Goal: Task Accomplishment & Management: Complete application form

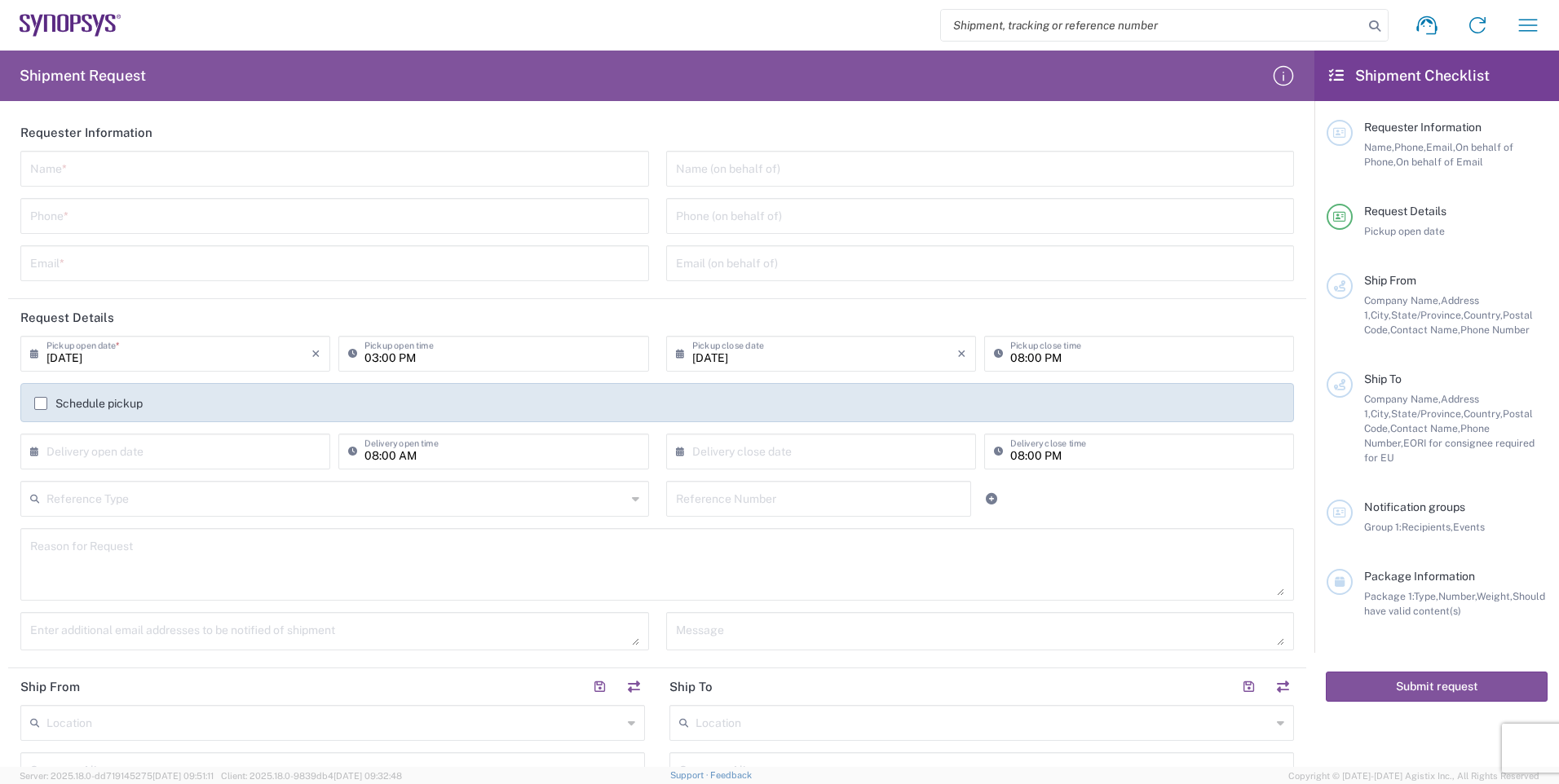
click at [437, 168] on input "text" at bounding box center [335, 168] width 609 height 28
type input "[PERSON_NAME]"
type input "6133695189"
type input "[EMAIL_ADDRESS][DOMAIN_NAME]"
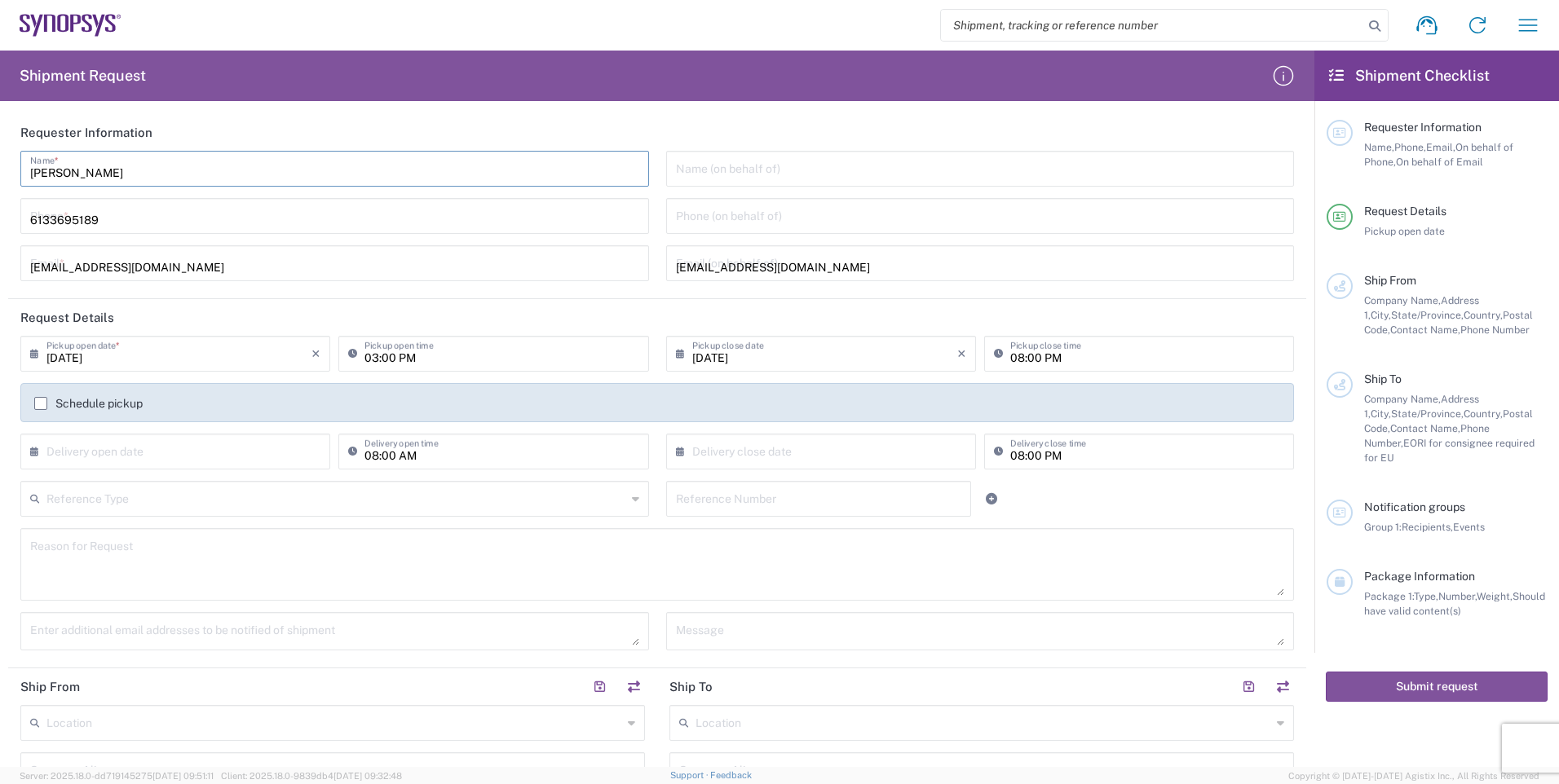
type input "Brain Corp"
type input "Syntronic Production Service"
type input "[STREET_ADDRESS]"
type input "[GEOGRAPHIC_DATA]"
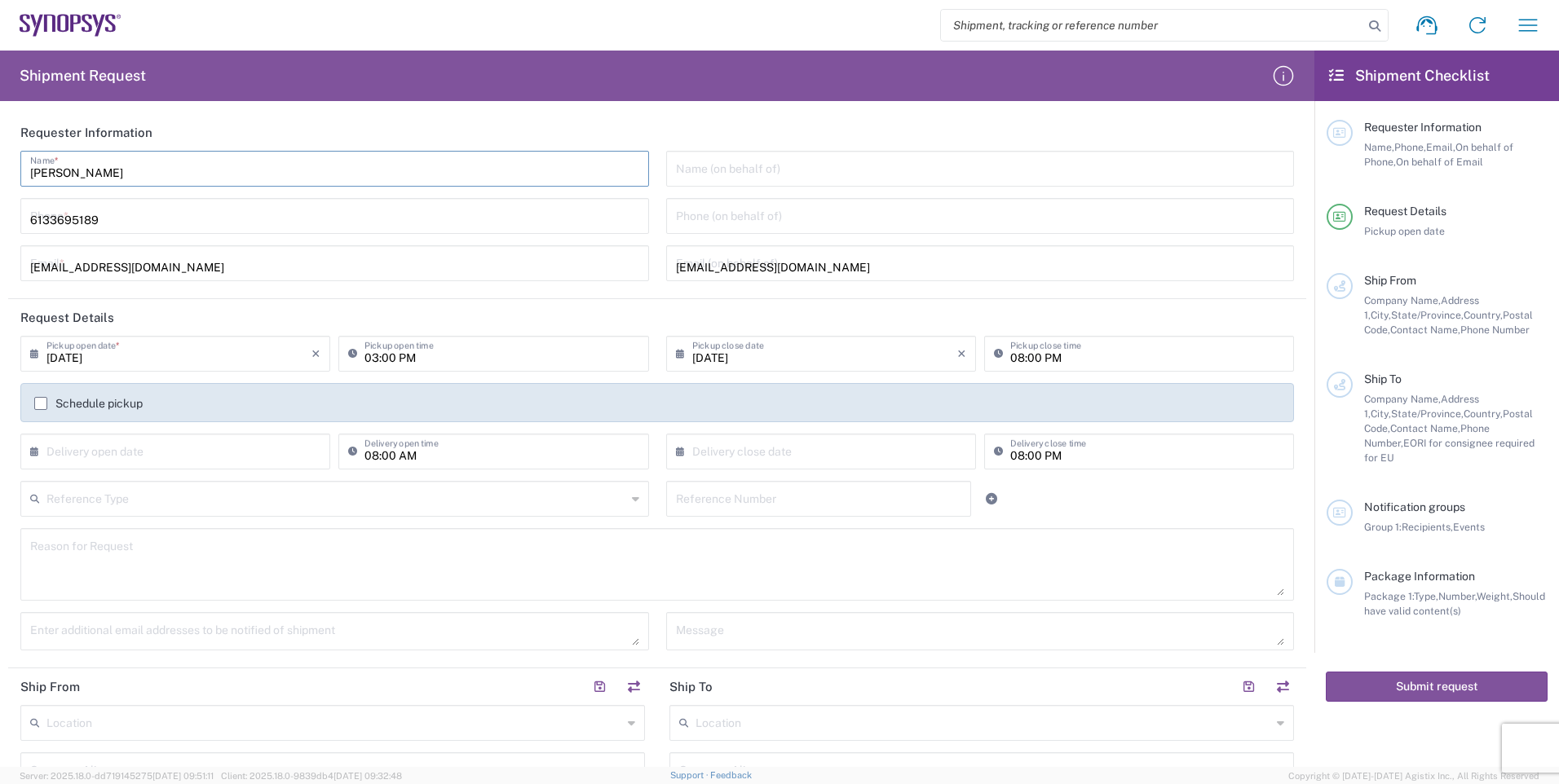
type input "K2S1E9"
type input "6133695189"
type input "SYNOPSYS CANADA"
type input "[STREET_ADDRESS]"
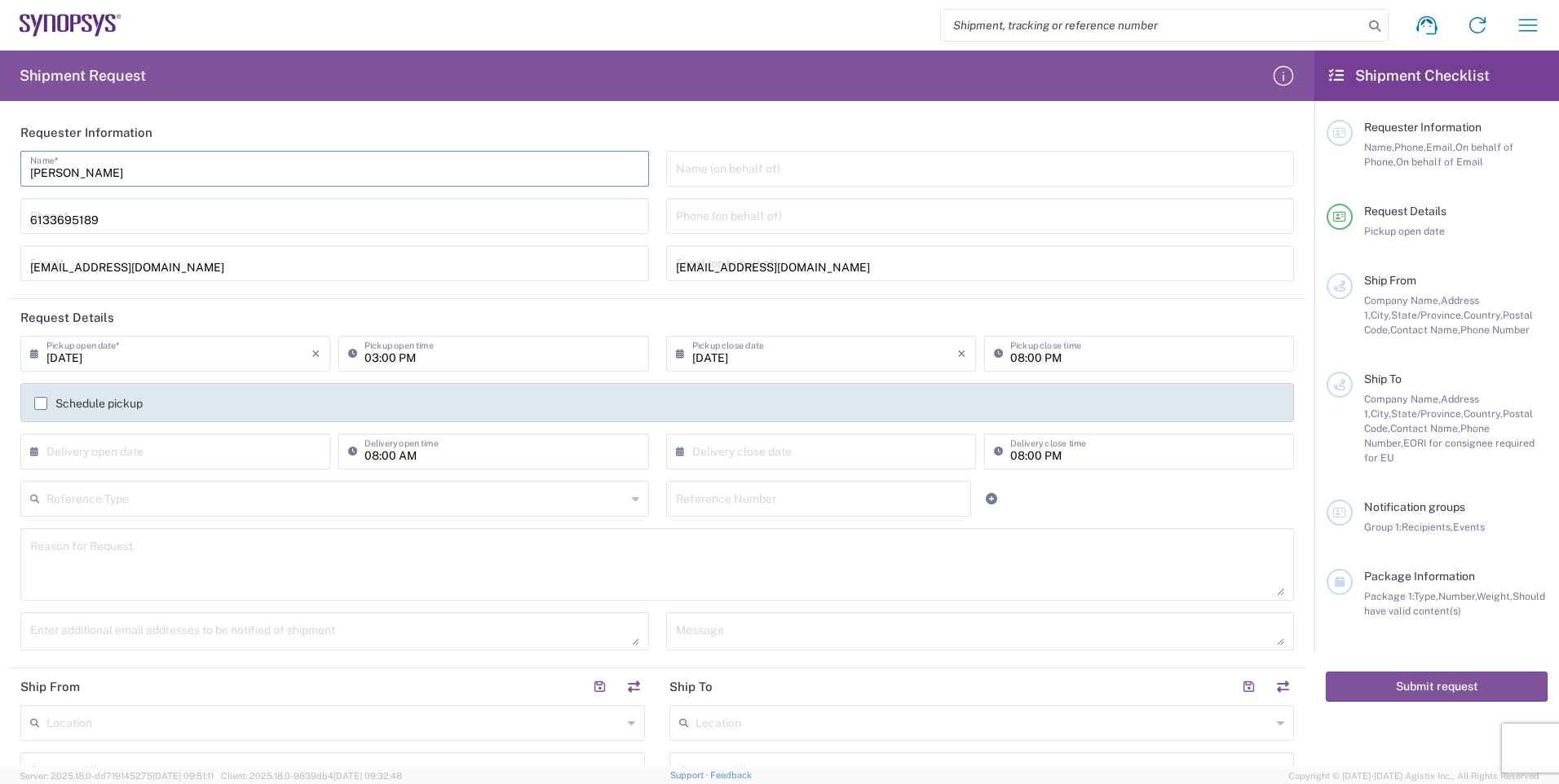
type input "SUITE 900"
type input "[GEOGRAPHIC_DATA]"
type input "L5B1M2"
type input "9052738498"
type input "[EMAIL_ADDRESS][DOMAIN_NAME]"
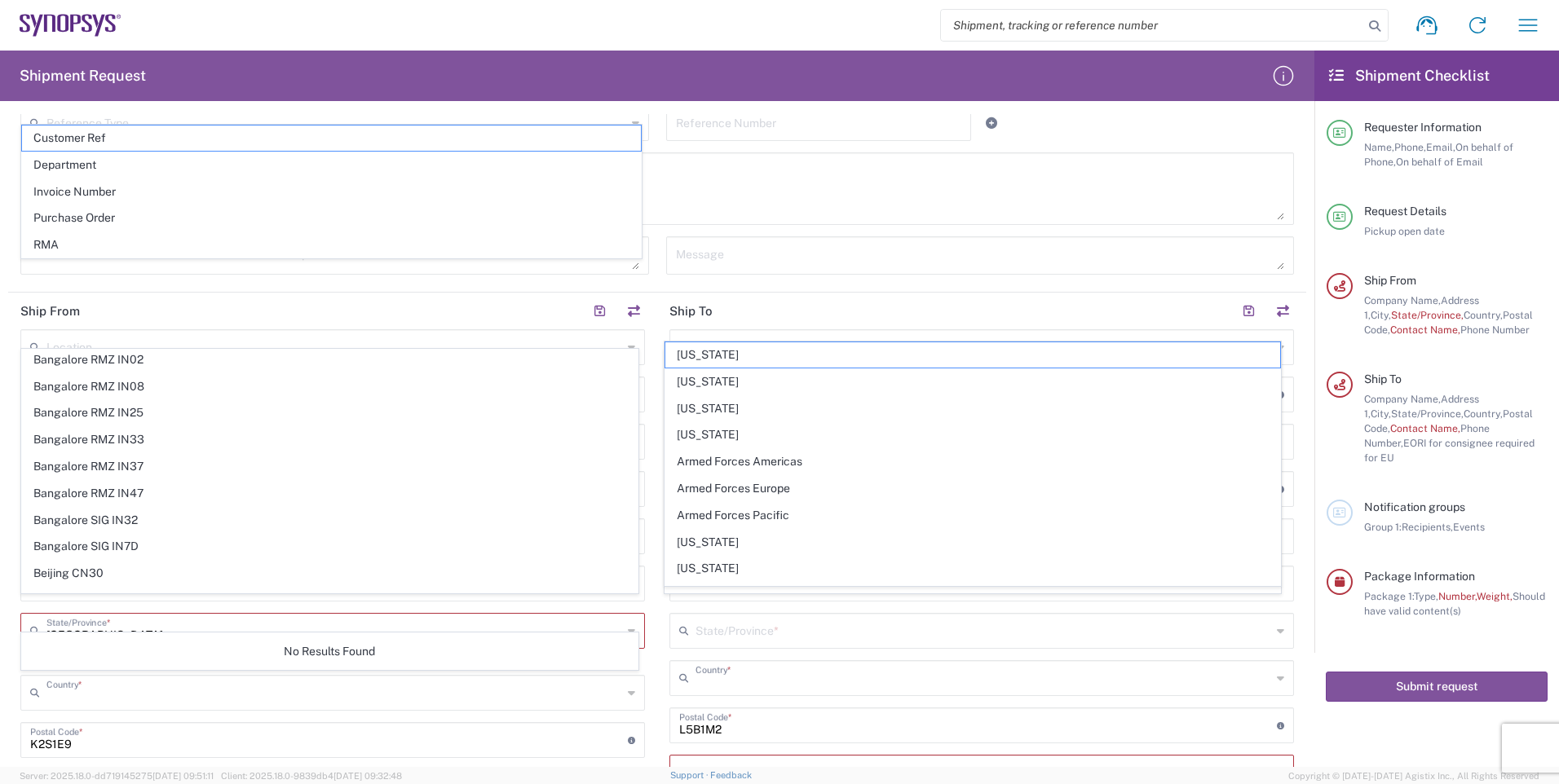
scroll to position [408, 0]
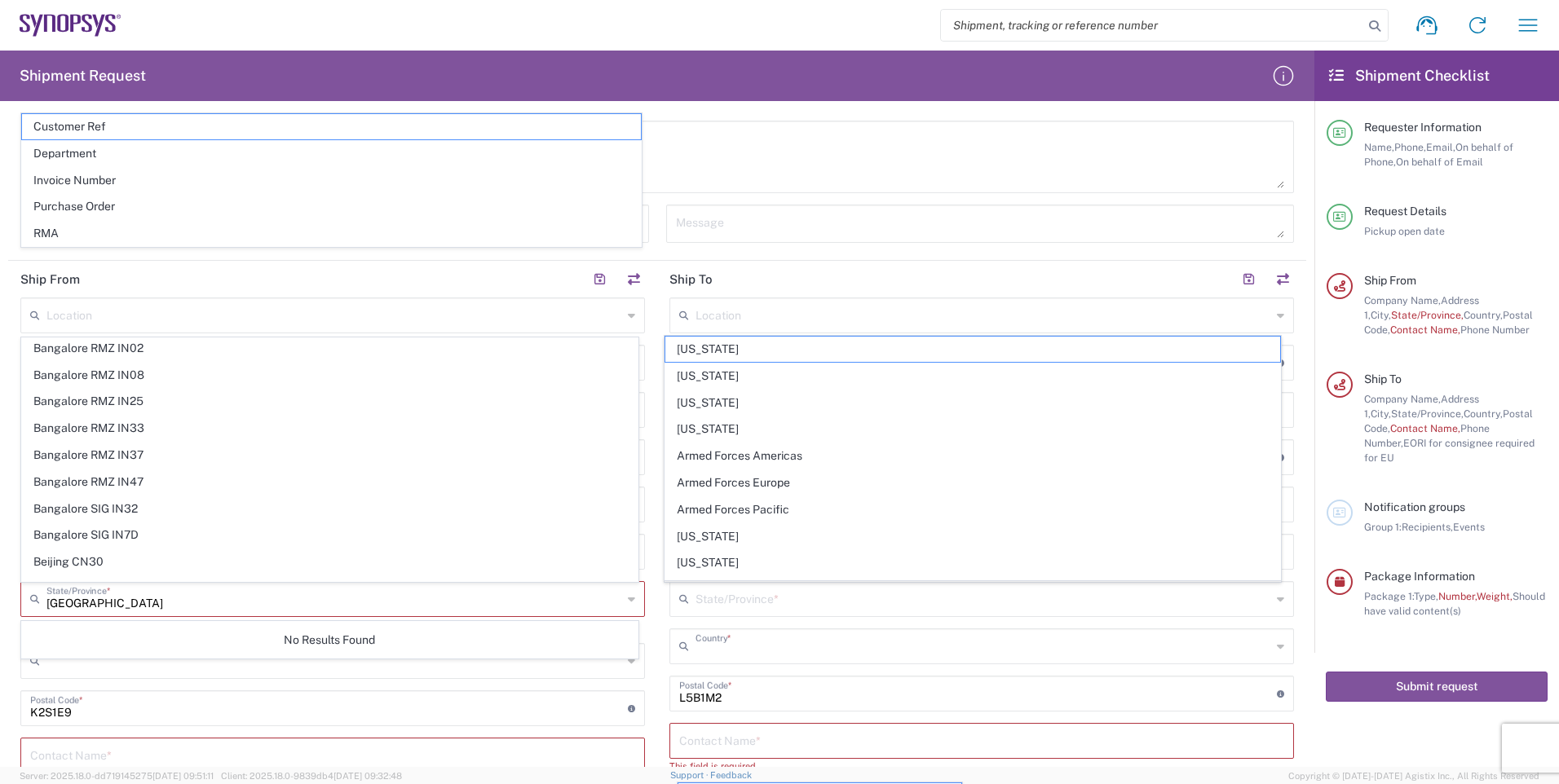
click at [648, 679] on main "Location [GEOGRAPHIC_DATA] DE04 Agrate Brianza IT01 [GEOGRAPHIC_DATA] DE02 [GEO…" at bounding box center [332, 641] width 649 height 688
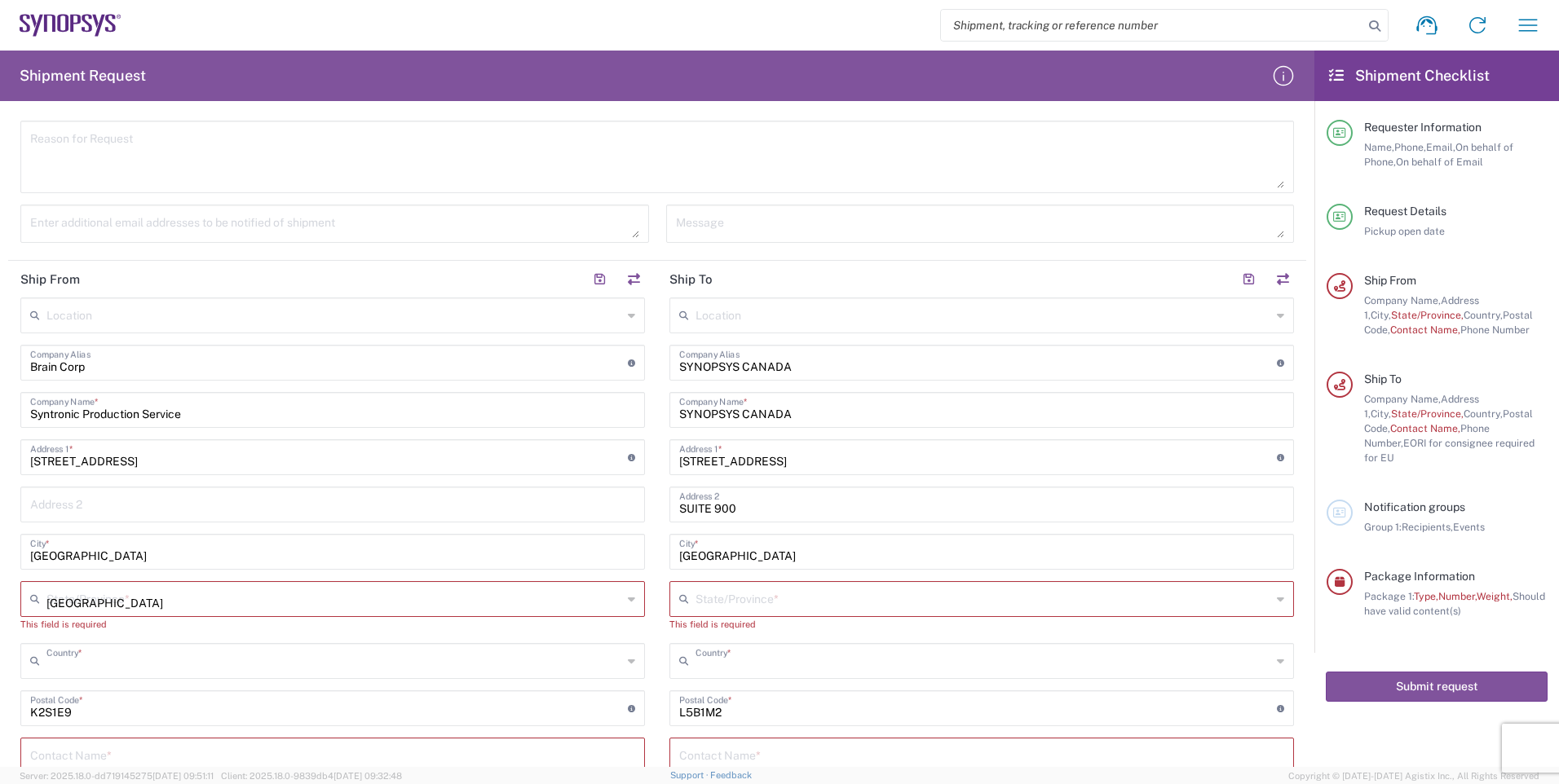
click at [539, 359] on input "Brain Corp" at bounding box center [329, 361] width 598 height 28
type input "B"
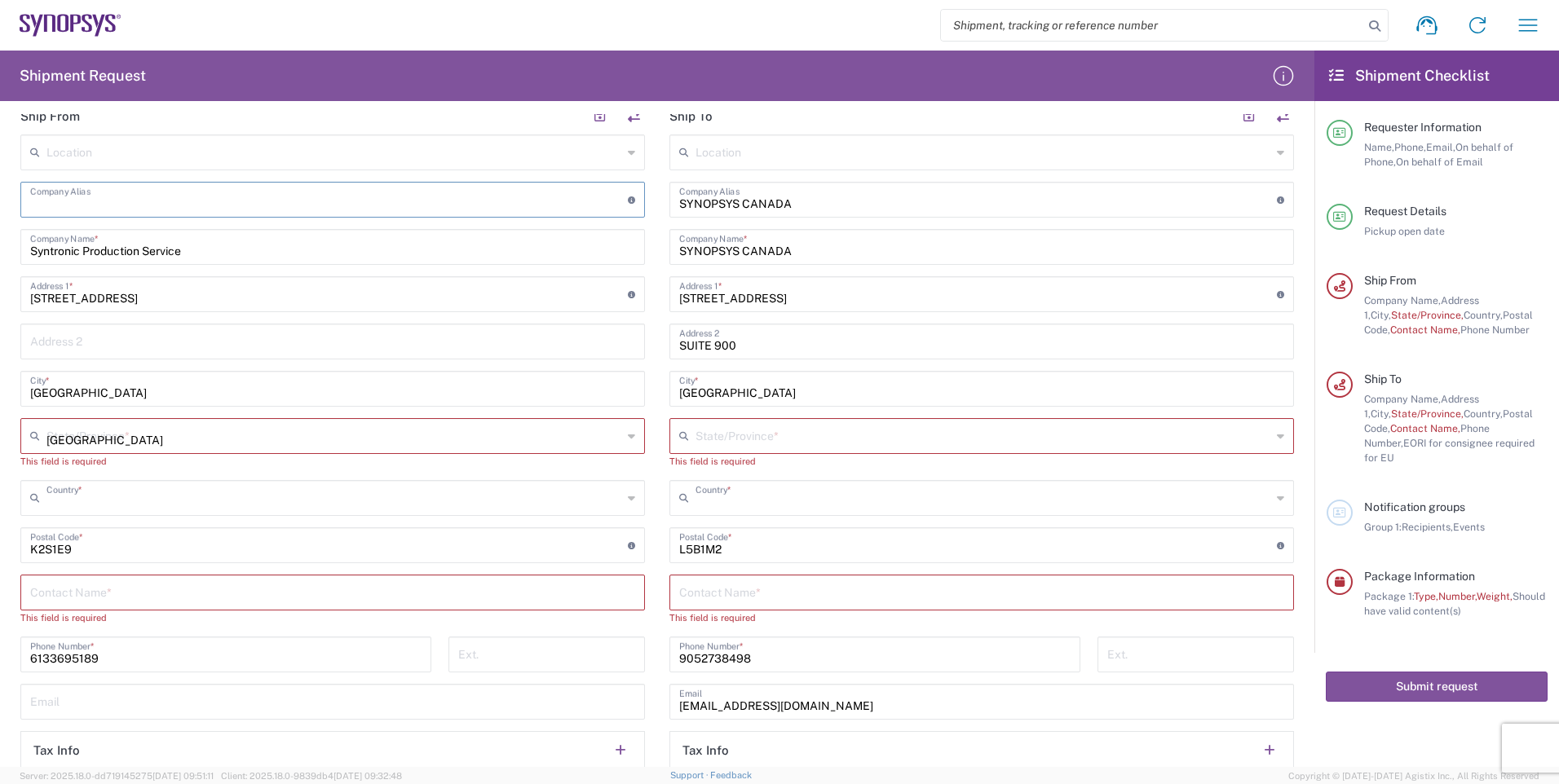
click at [628, 497] on icon at bounding box center [632, 497] width 7 height 26
type input "[GEOGRAPHIC_DATA]"
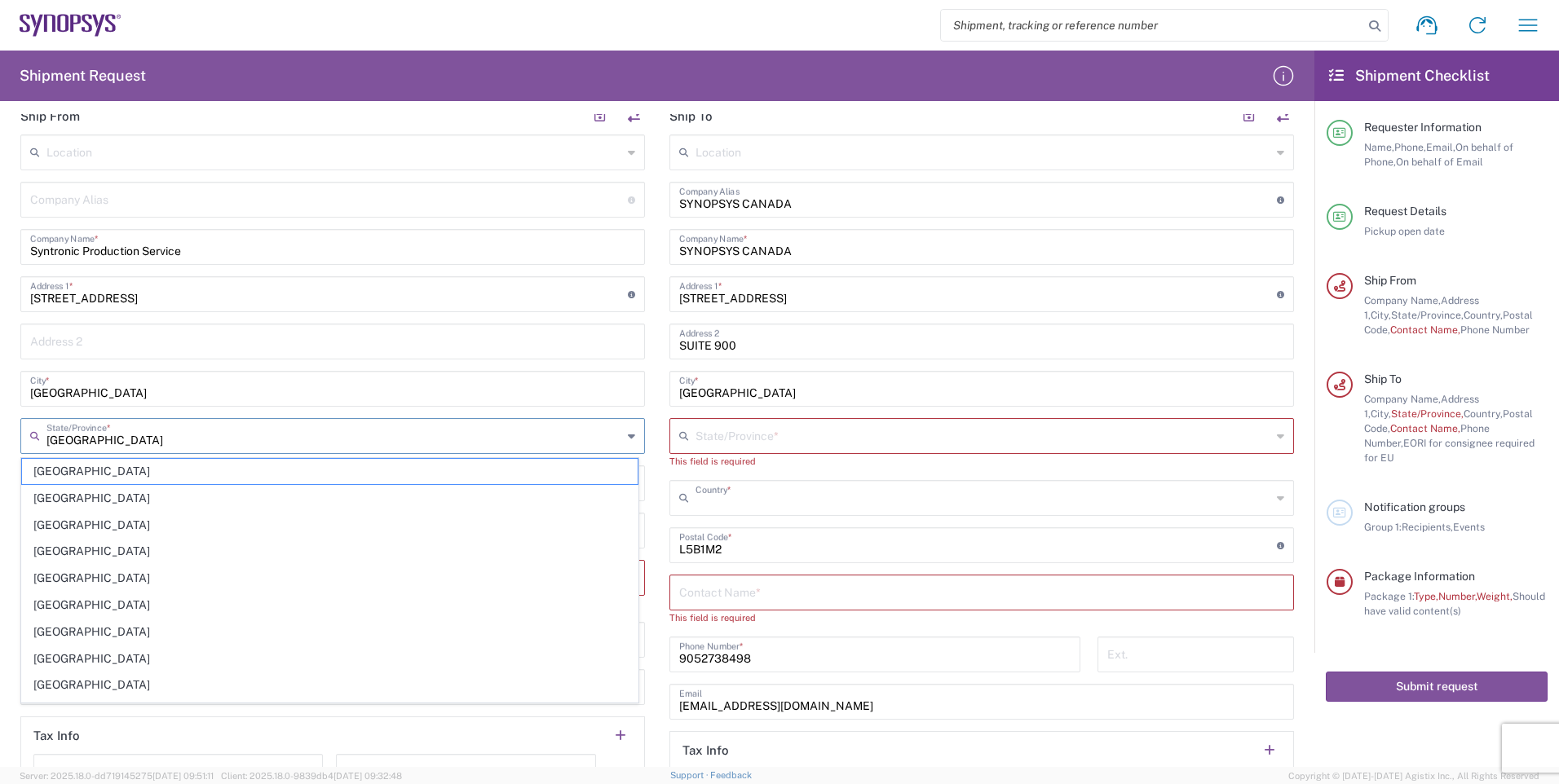
click at [522, 439] on input "[GEOGRAPHIC_DATA]" at bounding box center [334, 435] width 576 height 28
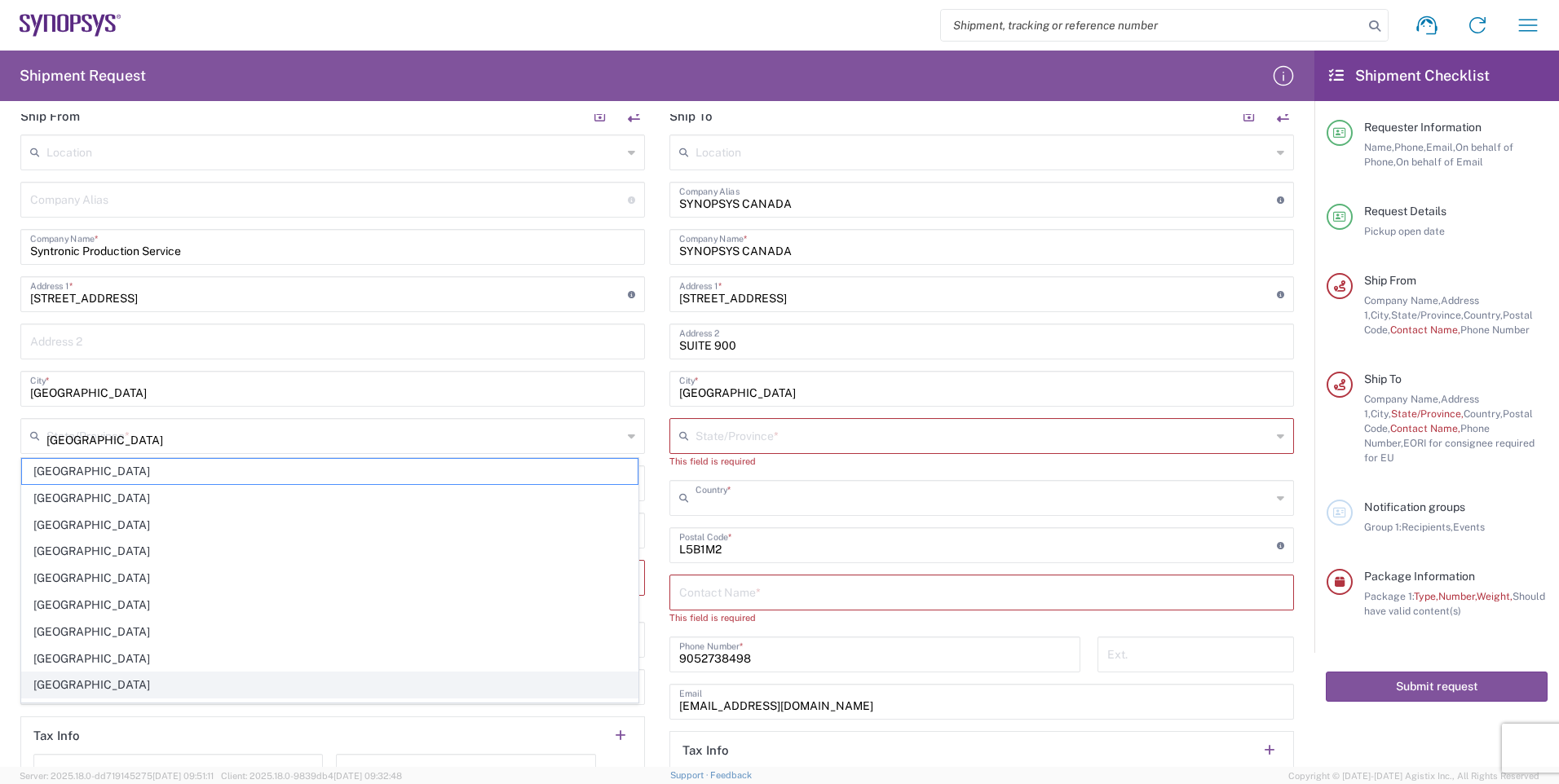
click at [58, 682] on span "[GEOGRAPHIC_DATA]" at bounding box center [330, 685] width 616 height 25
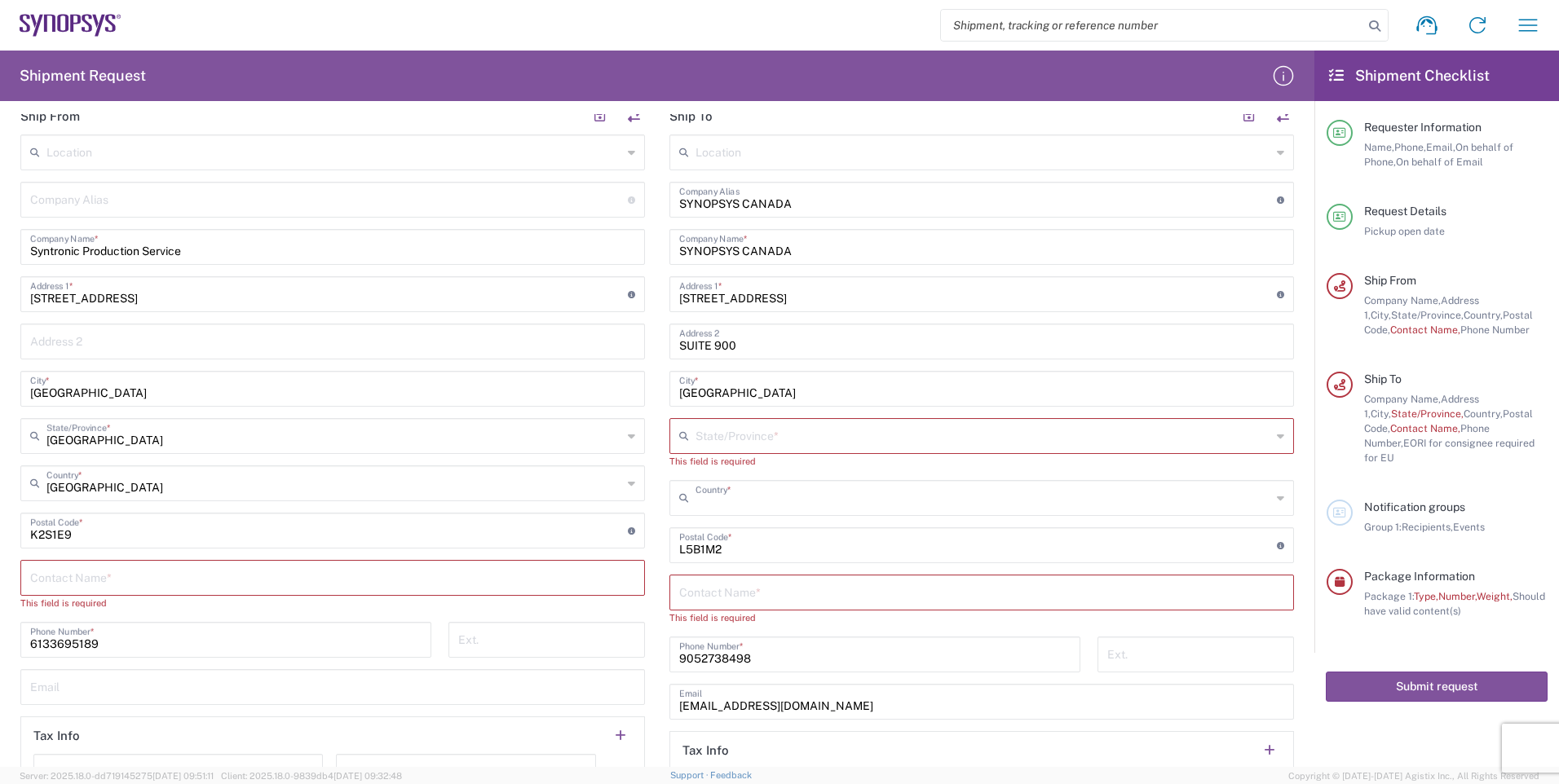
click at [408, 582] on input "text" at bounding box center [332, 576] width 605 height 28
type input "K"
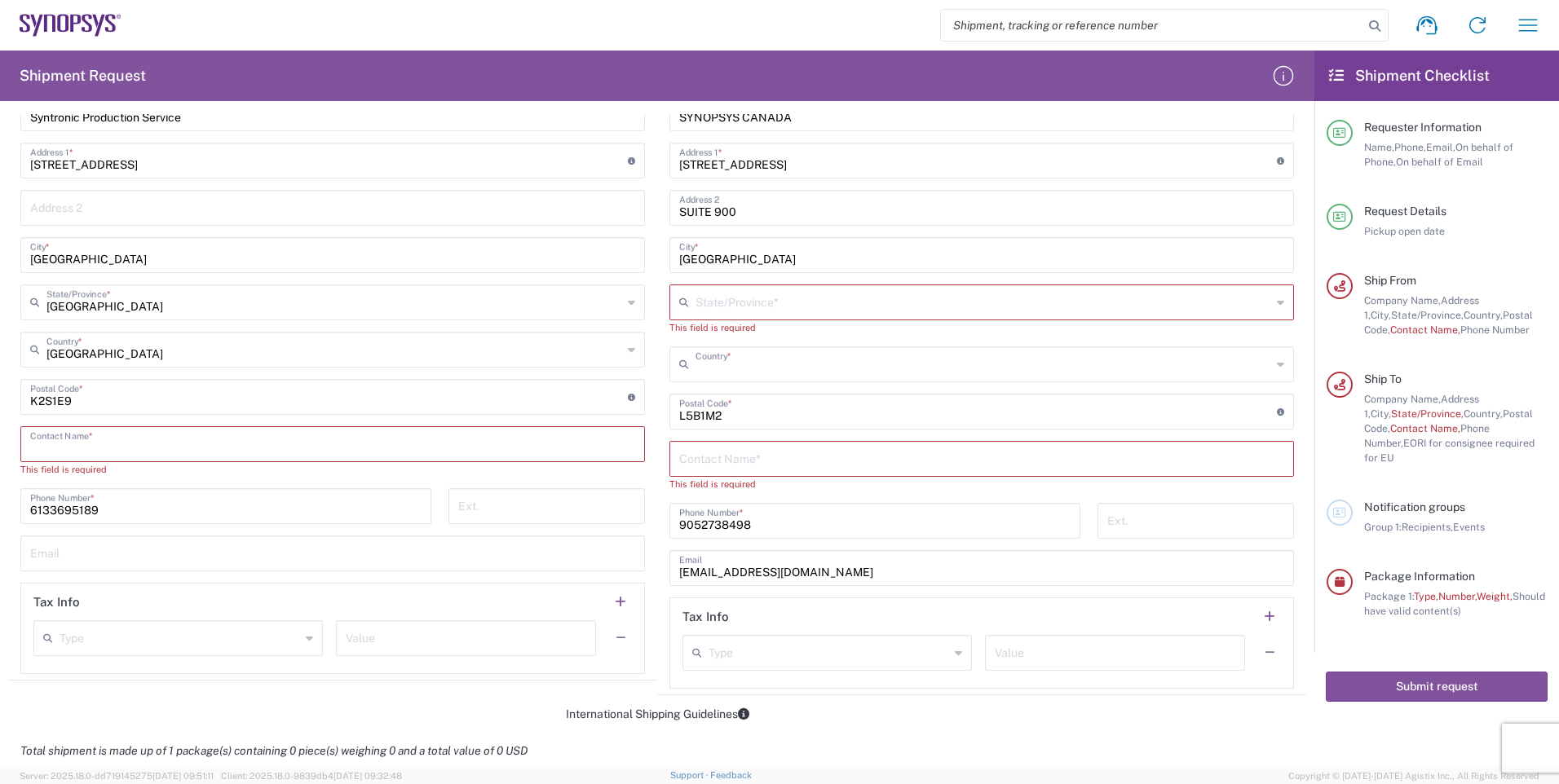
scroll to position [733, 0]
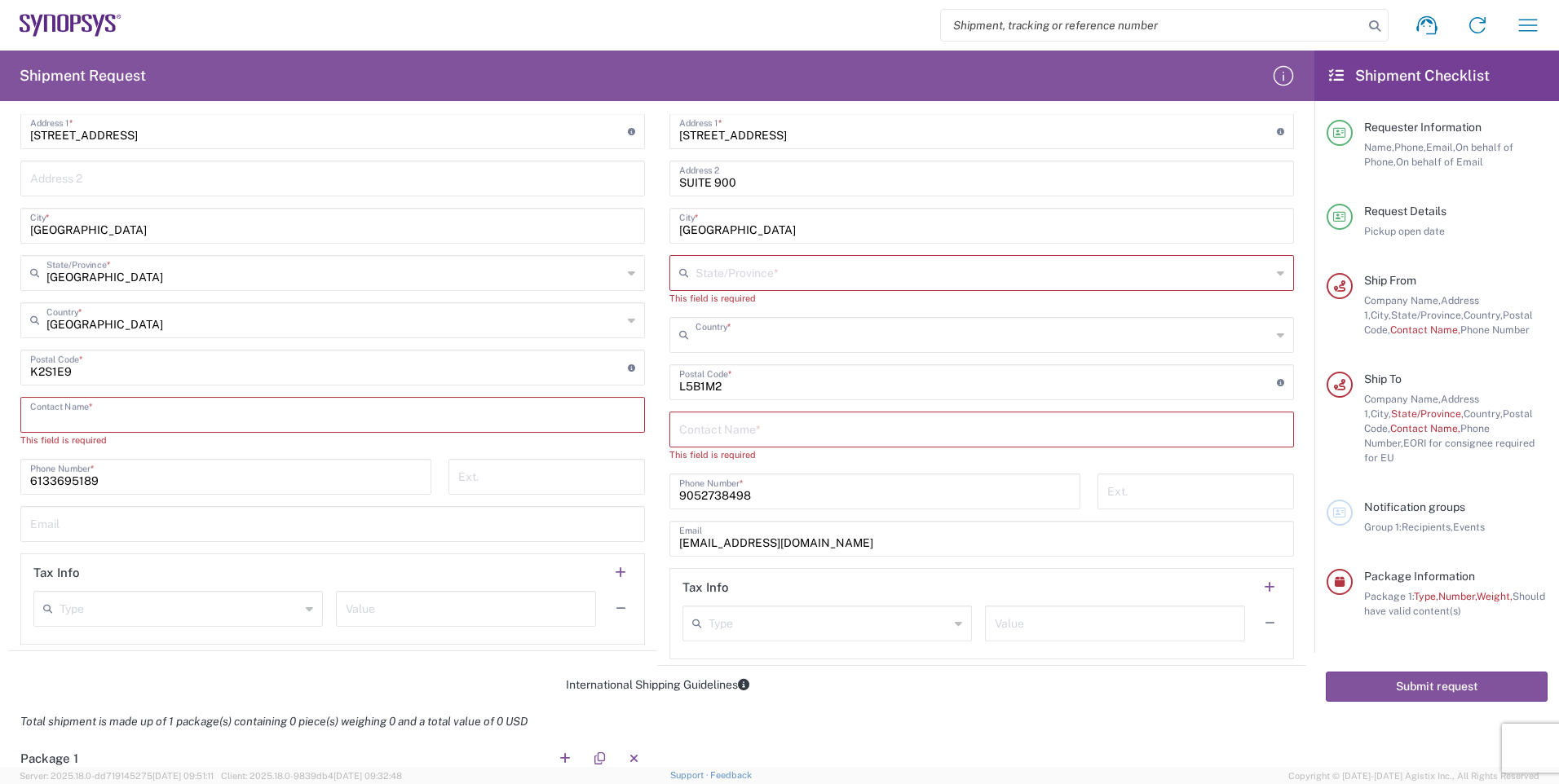
click at [123, 412] on input "text" at bounding box center [332, 414] width 605 height 28
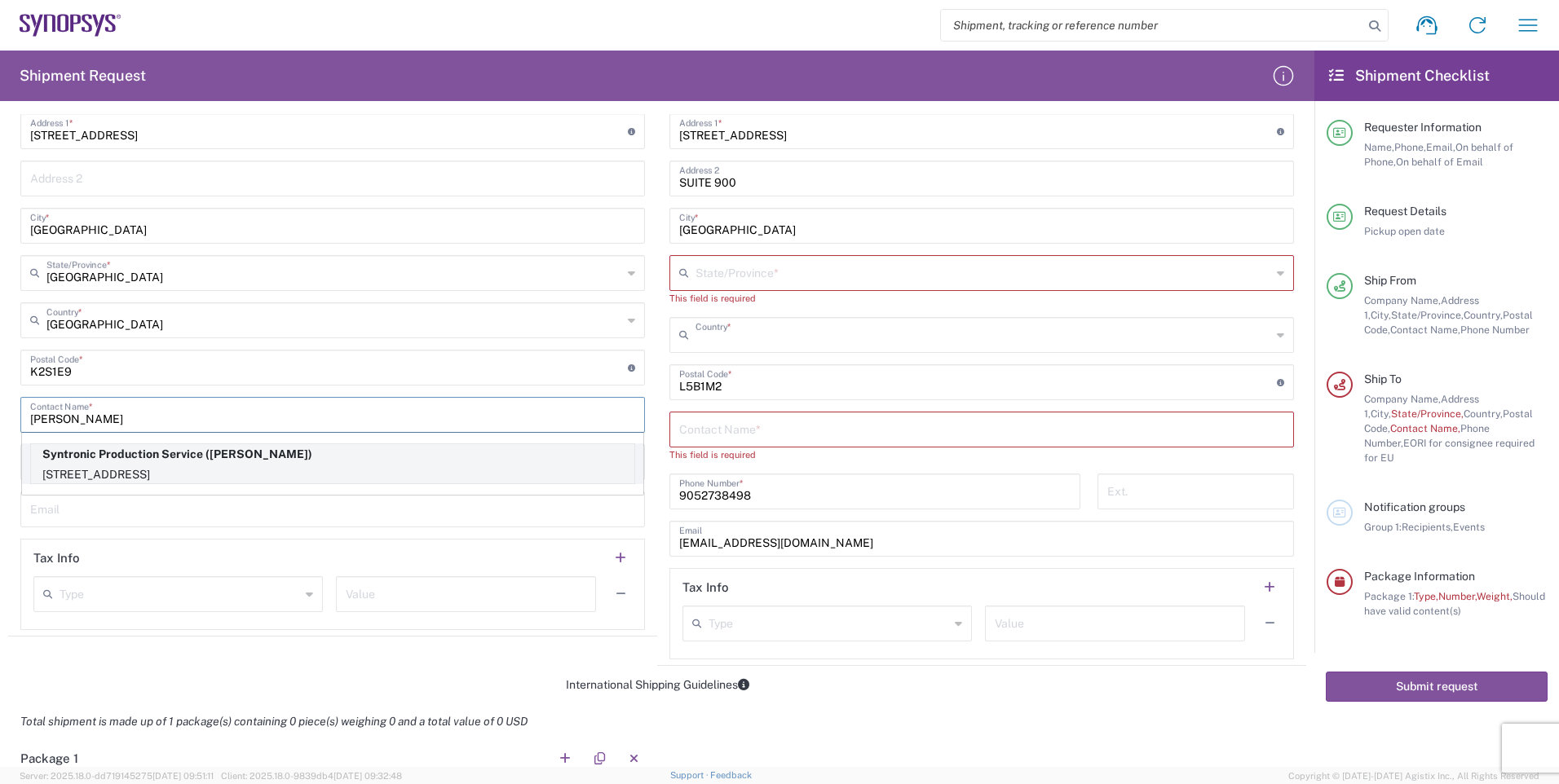
type input "[PERSON_NAME]"
click at [158, 469] on p "[STREET_ADDRESS]" at bounding box center [332, 474] width 603 height 20
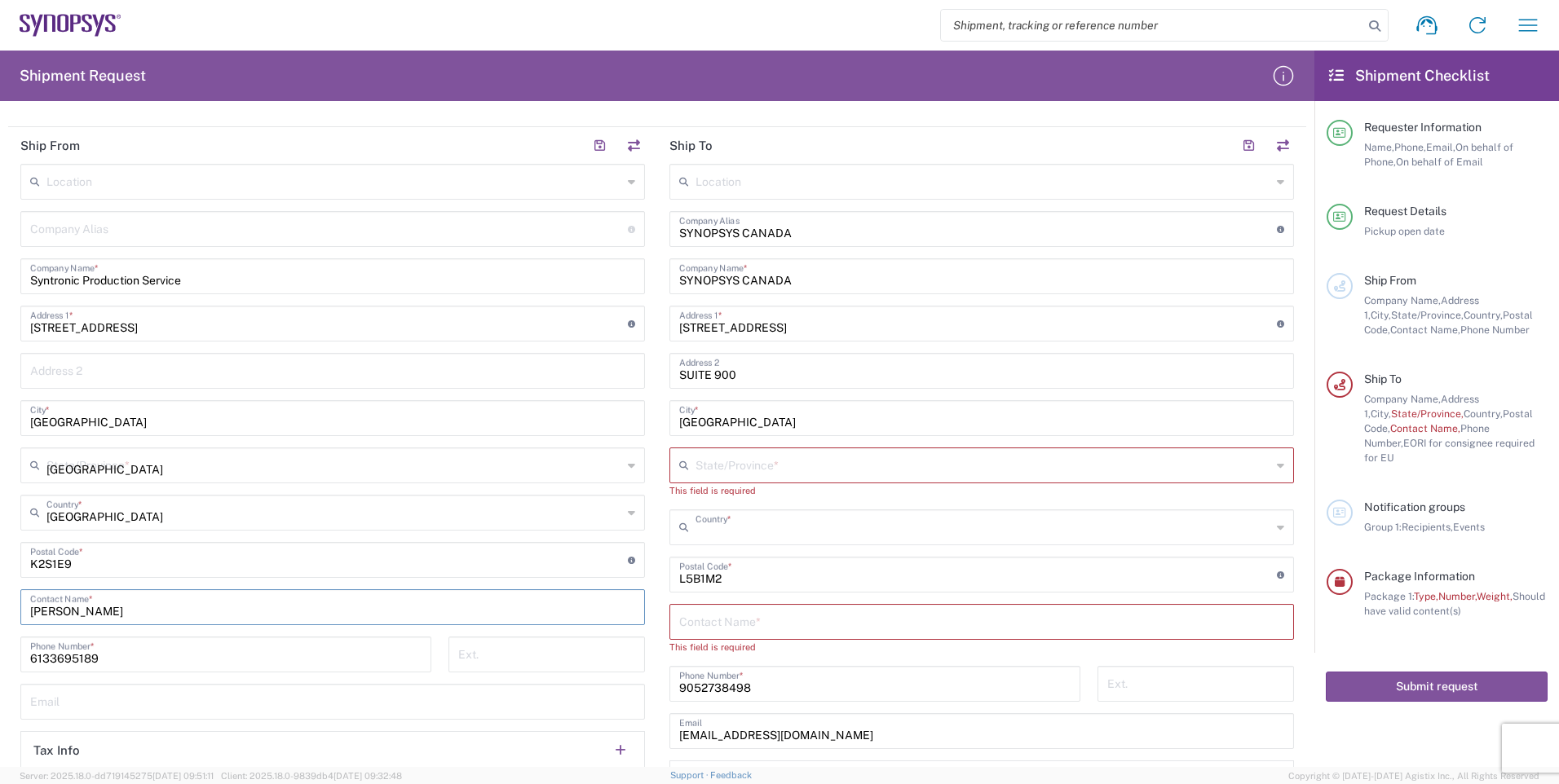
scroll to position [489, 0]
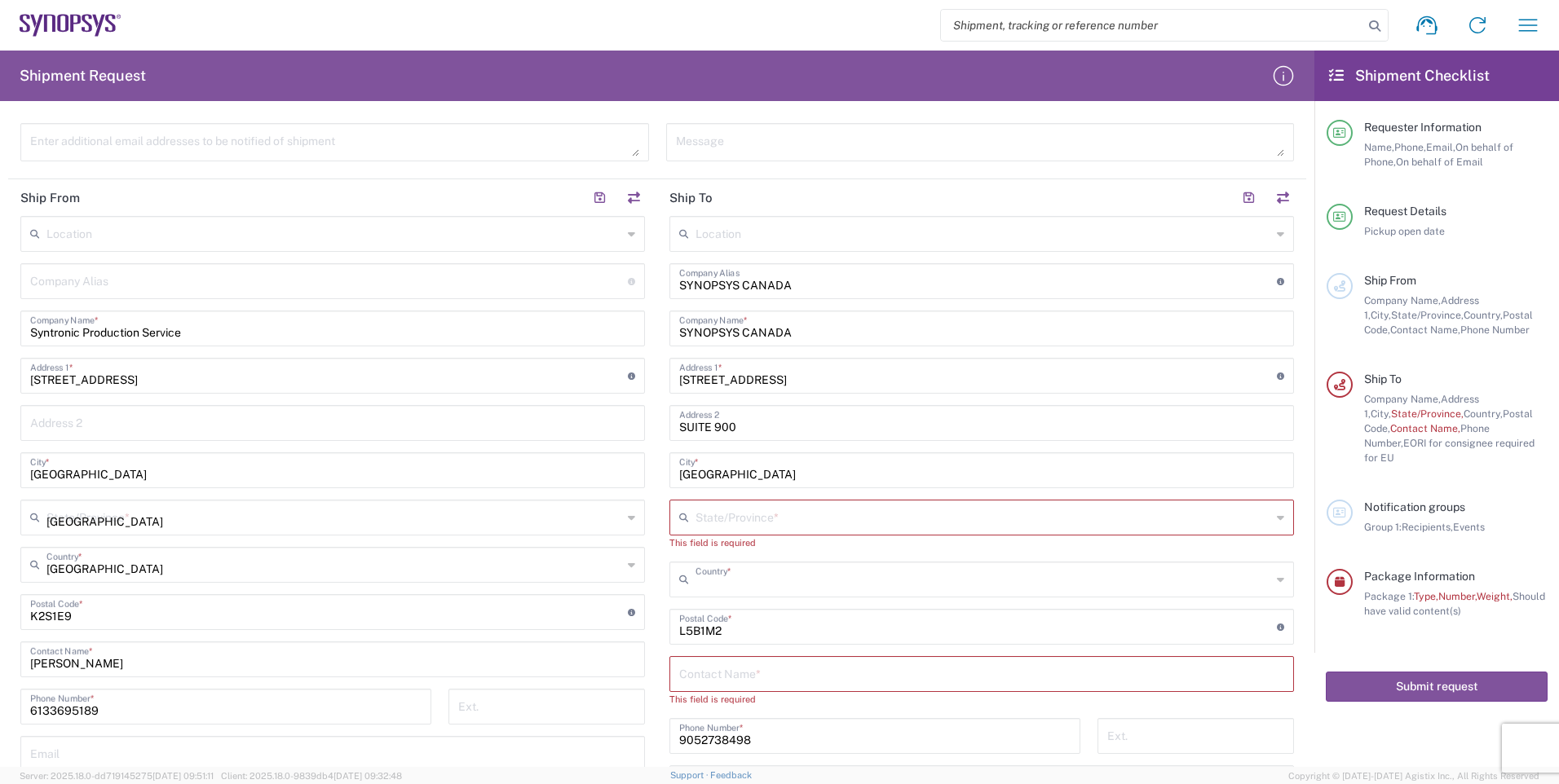
click at [628, 564] on icon at bounding box center [632, 564] width 7 height 26
type input "[GEOGRAPHIC_DATA]"
click at [632, 521] on div "Ontario State/Province *" at bounding box center [332, 518] width 624 height 36
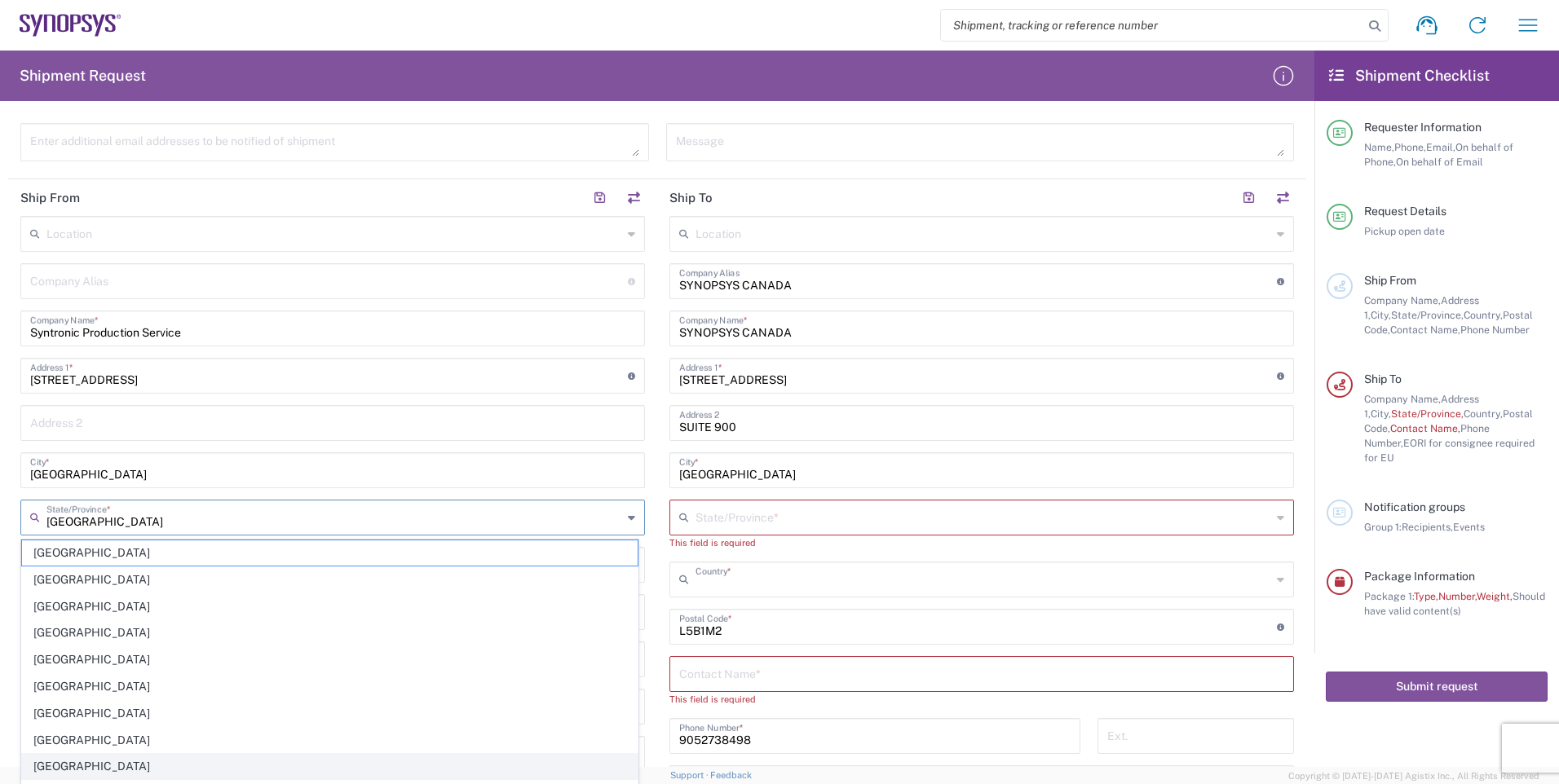
click at [141, 763] on span "[GEOGRAPHIC_DATA]" at bounding box center [330, 766] width 616 height 25
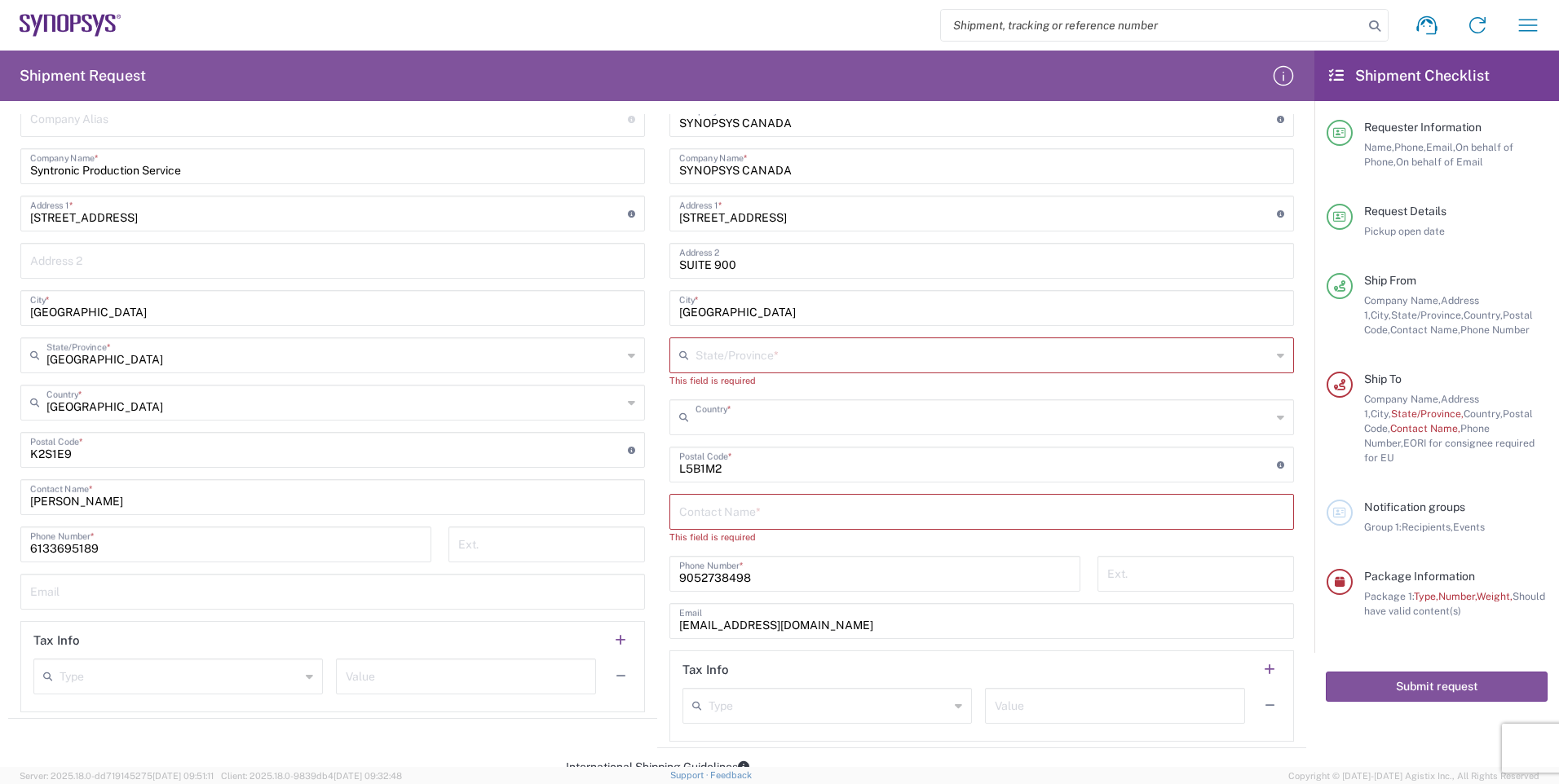
scroll to position [652, 0]
click at [1230, 411] on input "text" at bounding box center [983, 416] width 576 height 28
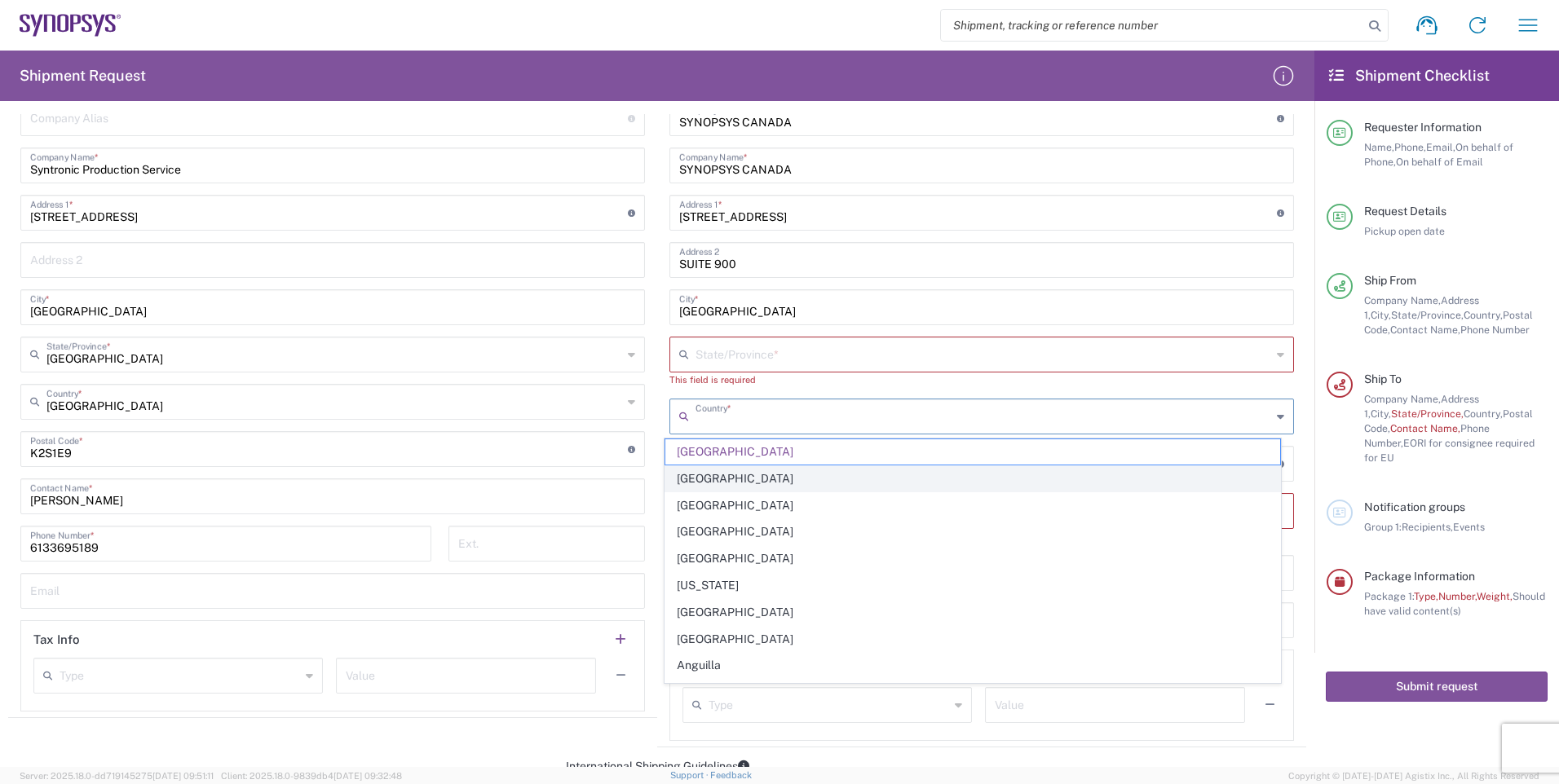
type input "[GEOGRAPHIC_DATA]"
type input "SYNTRONIC PRODUCTION SERVICES"
type input "[EMAIL_ADDRESS][DOMAIN_NAME]"
type input "[PERSON_NAME]"
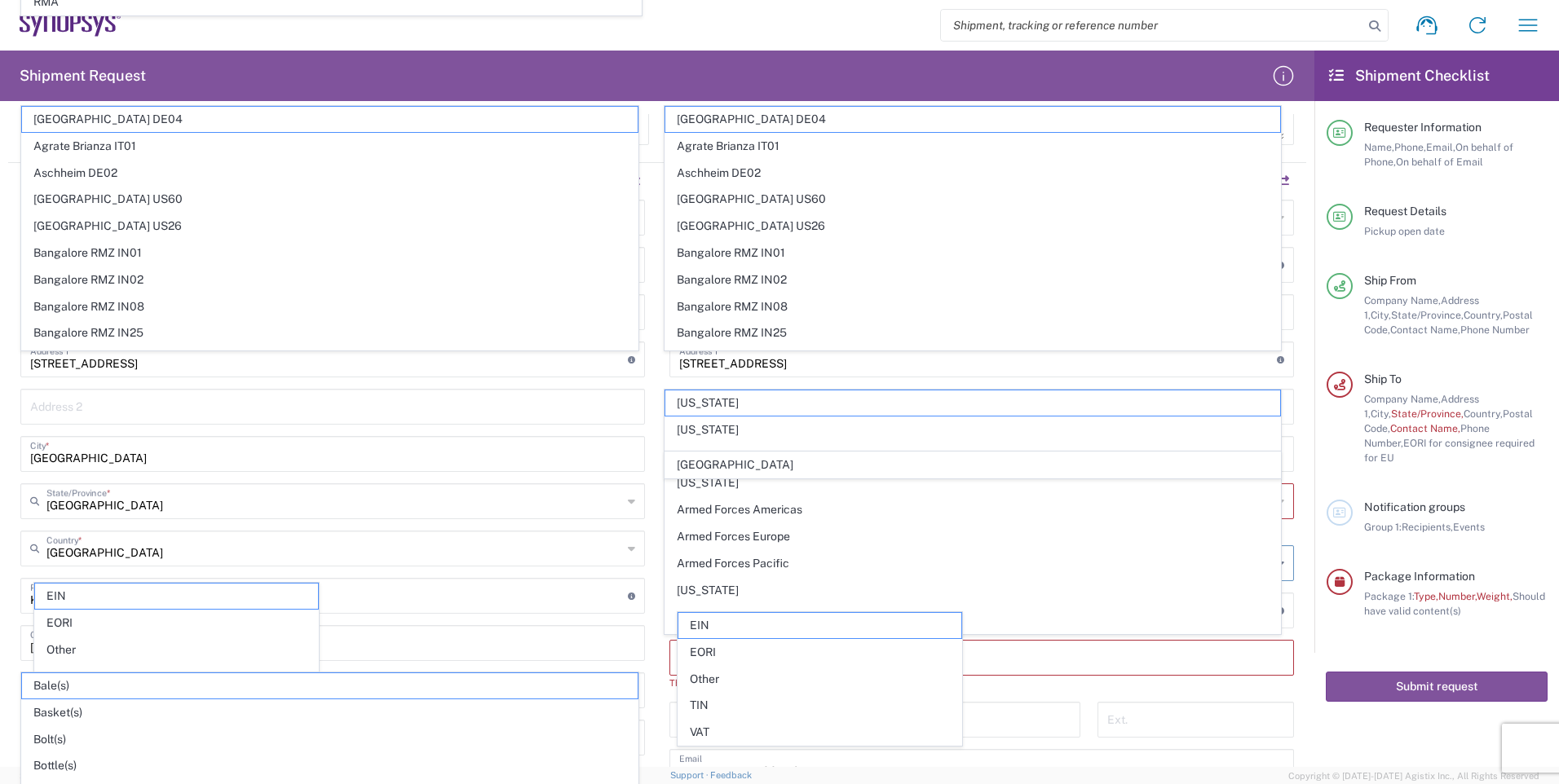
scroll to position [489, 0]
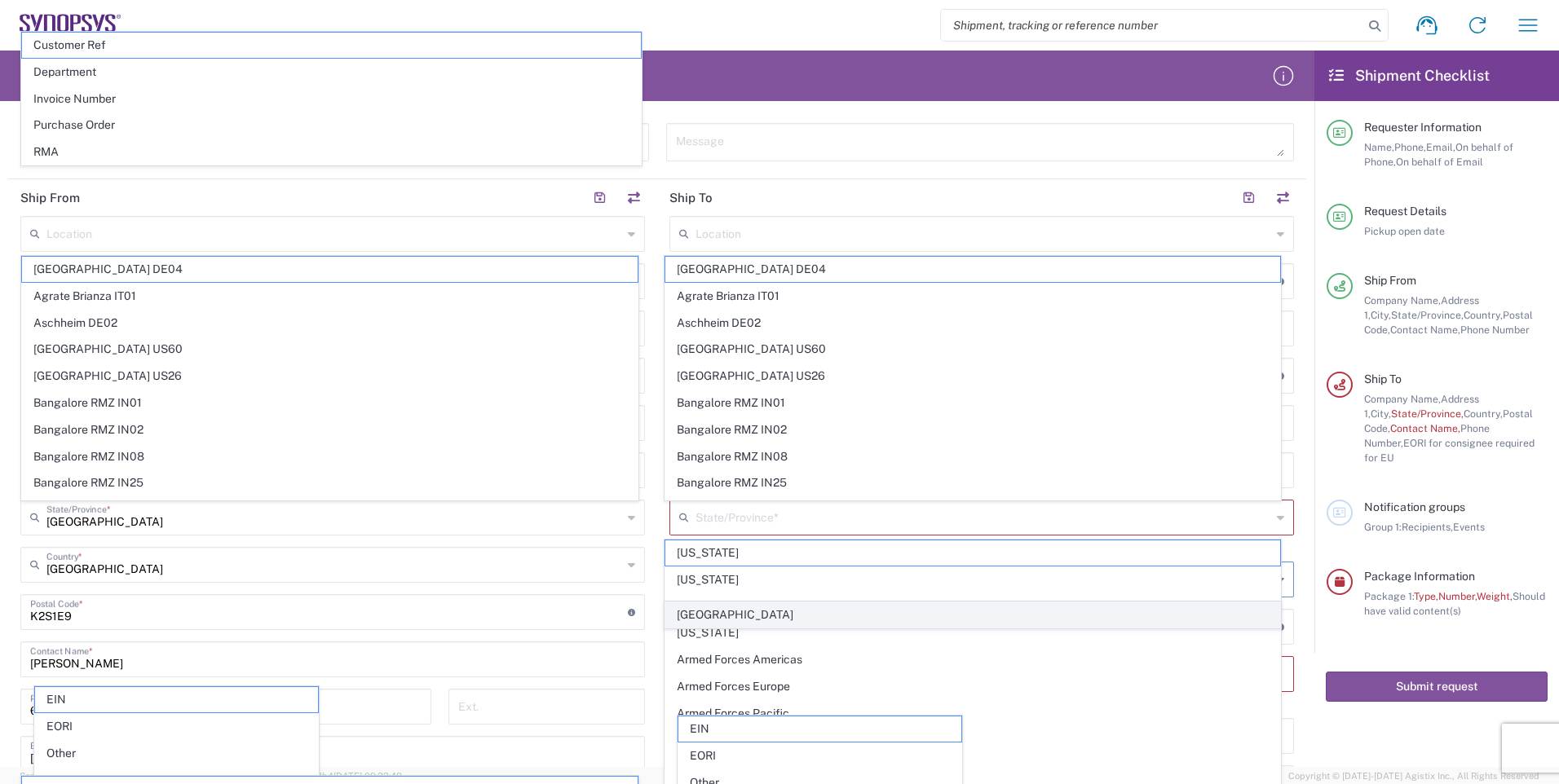
click at [831, 616] on span "[GEOGRAPHIC_DATA]" at bounding box center [973, 614] width 616 height 25
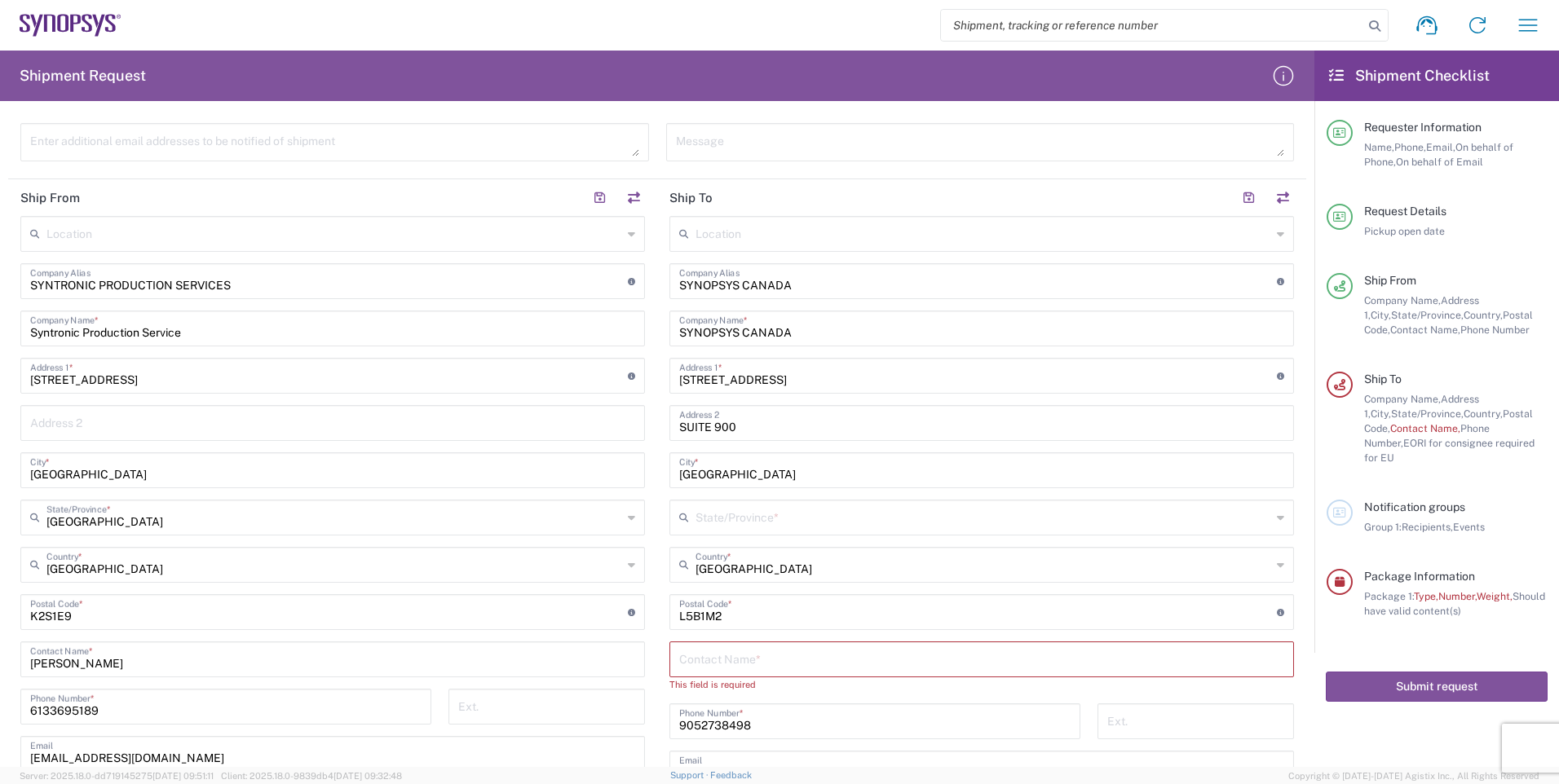
click at [809, 514] on input "text" at bounding box center [983, 516] width 576 height 28
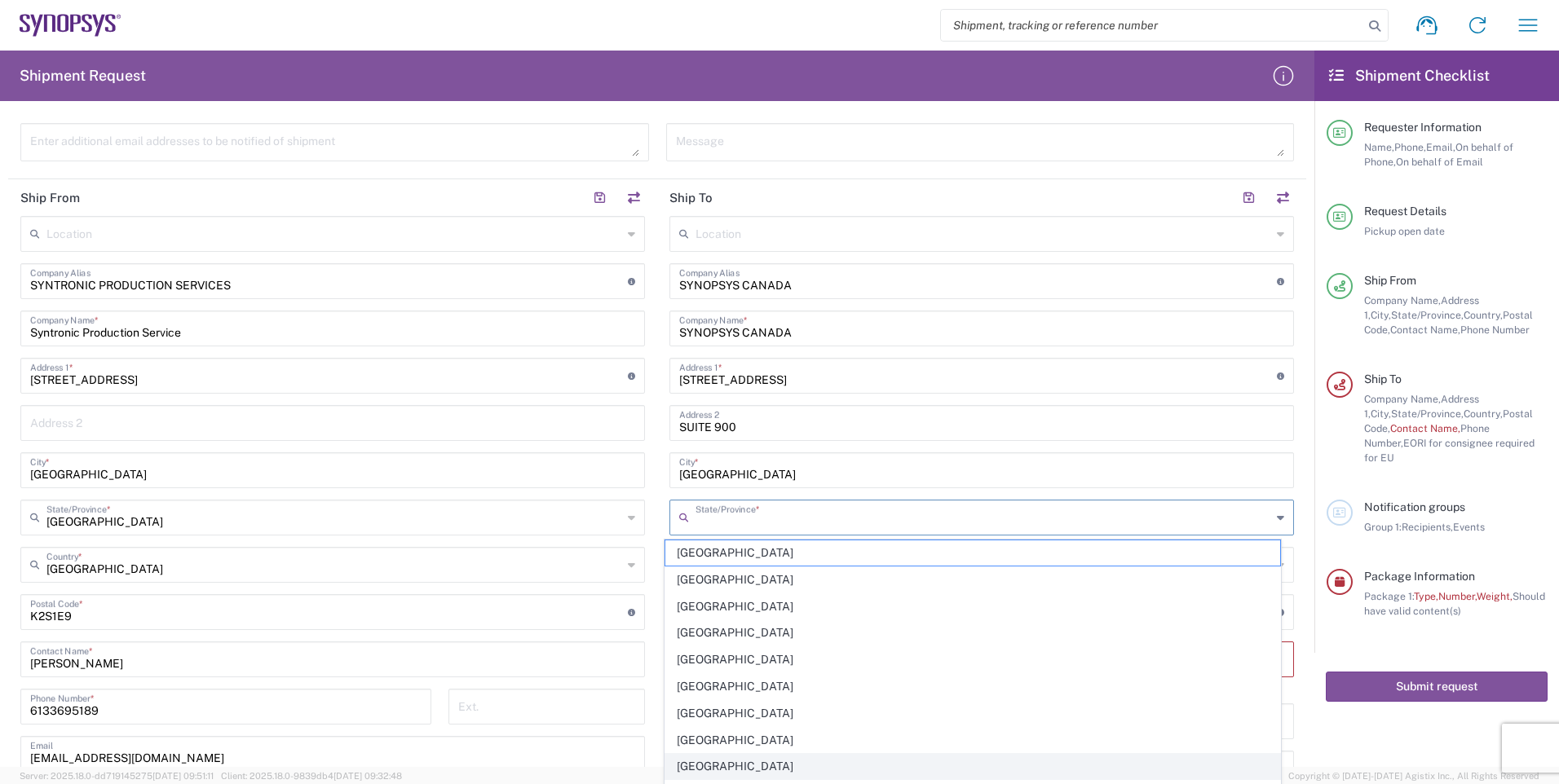
click at [699, 767] on span "[GEOGRAPHIC_DATA]" at bounding box center [973, 766] width 616 height 25
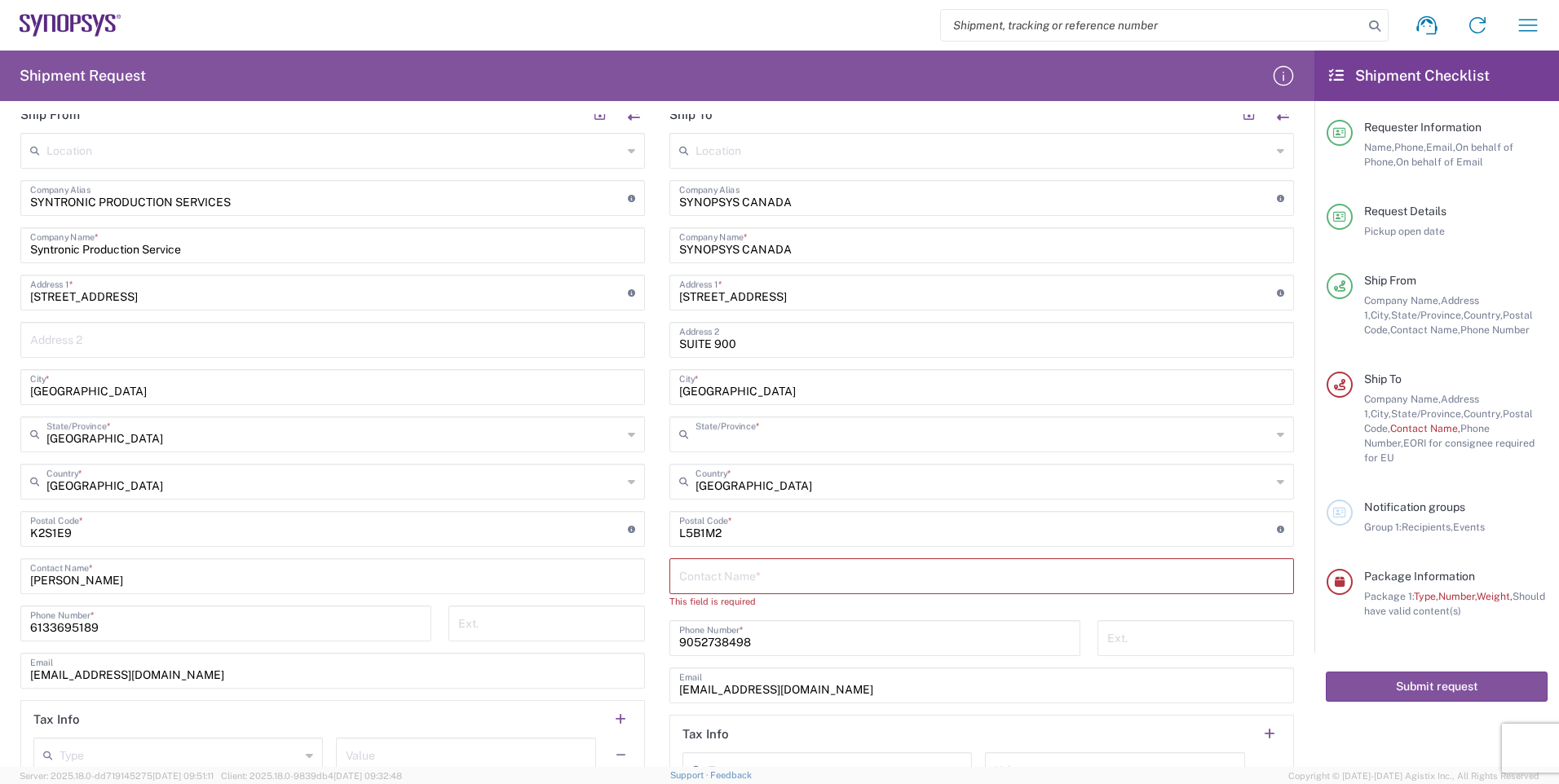
scroll to position [652, 0]
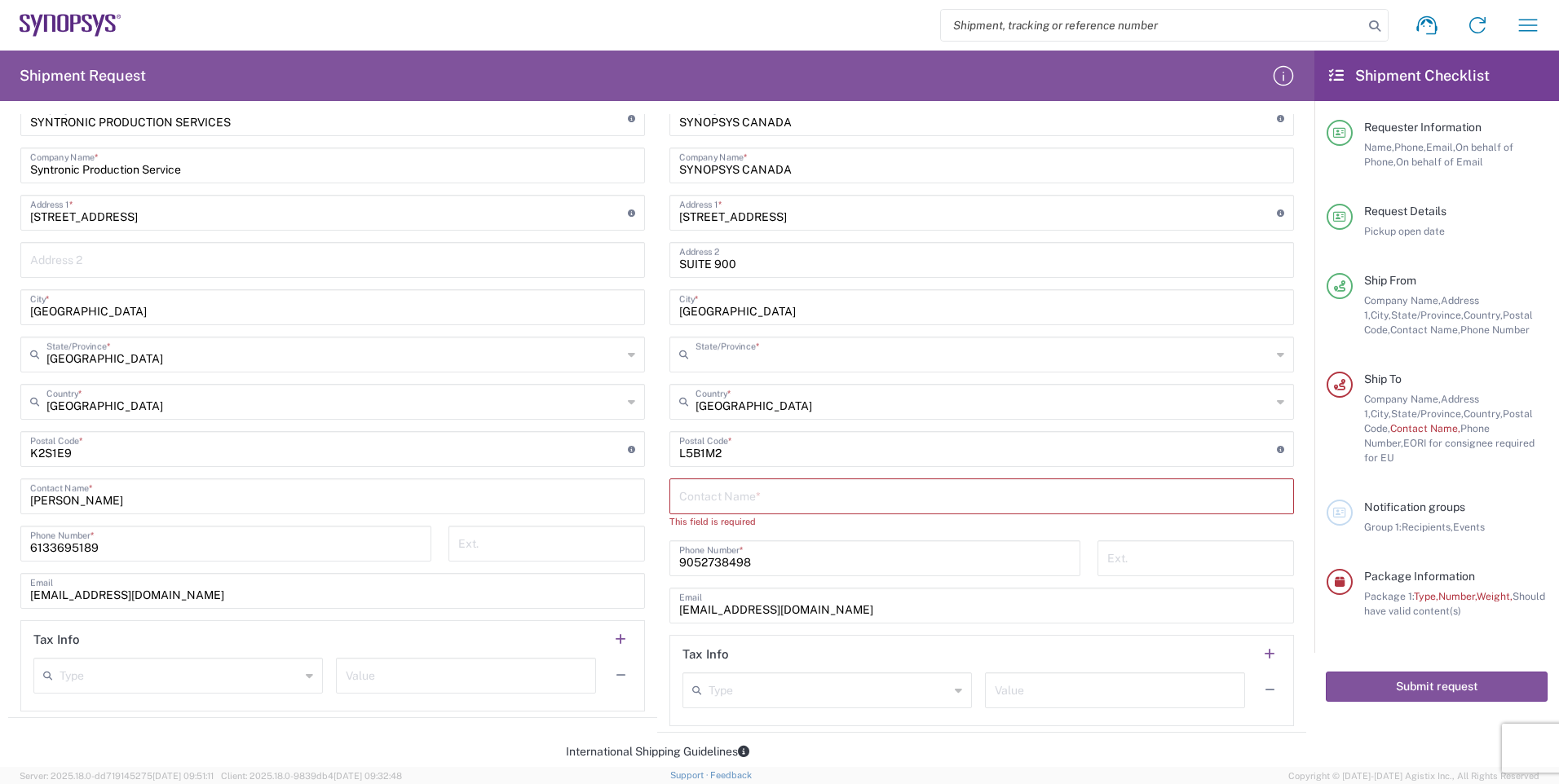
click at [780, 495] on input "text" at bounding box center [982, 495] width 605 height 28
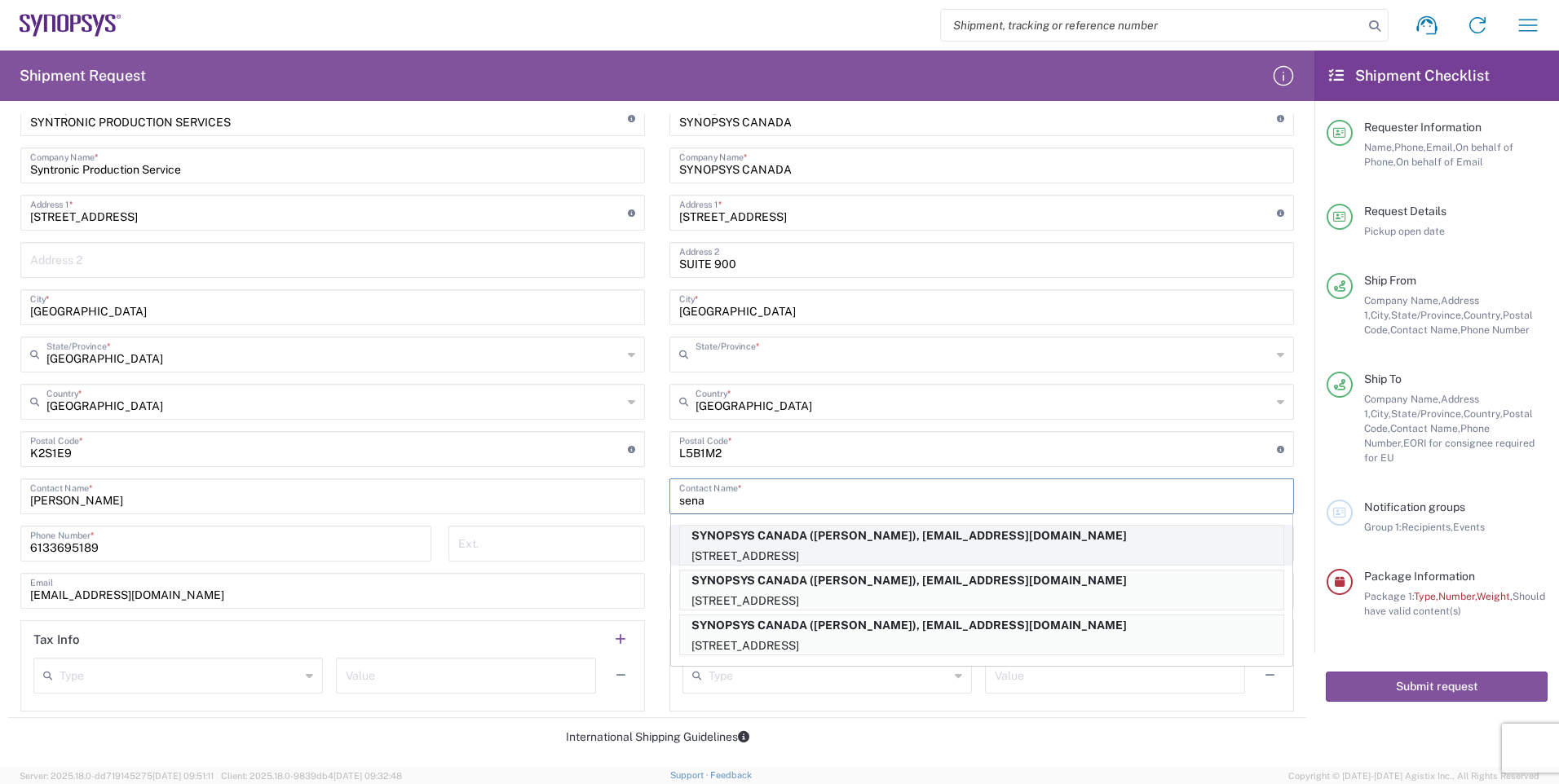
type input "sena"
click at [881, 541] on p "SYNOPSYS CANADA ([PERSON_NAME]), [EMAIL_ADDRESS][DOMAIN_NAME]" at bounding box center [982, 535] width 603 height 20
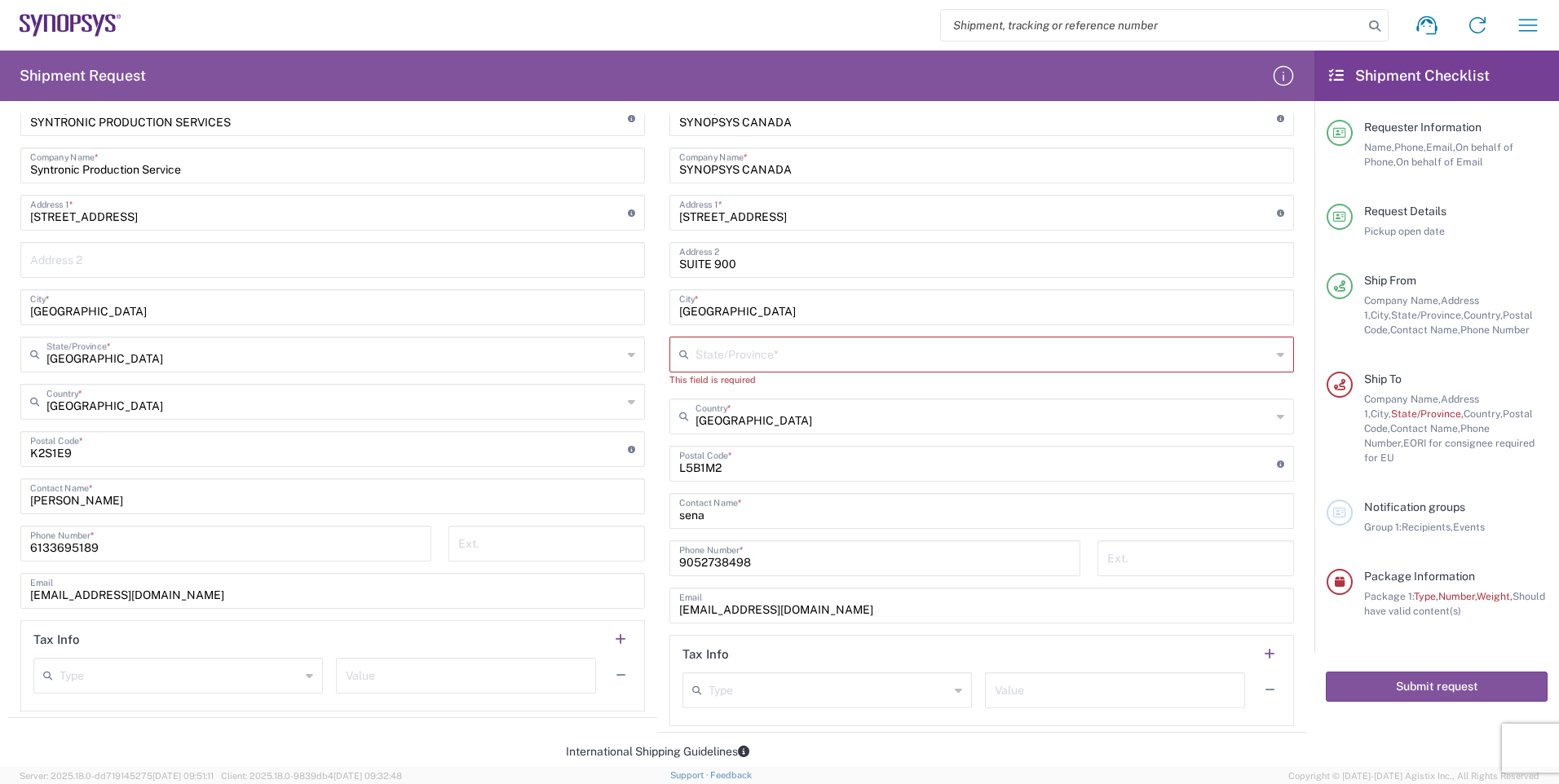
click at [1277, 354] on icon at bounding box center [1280, 354] width 7 height 26
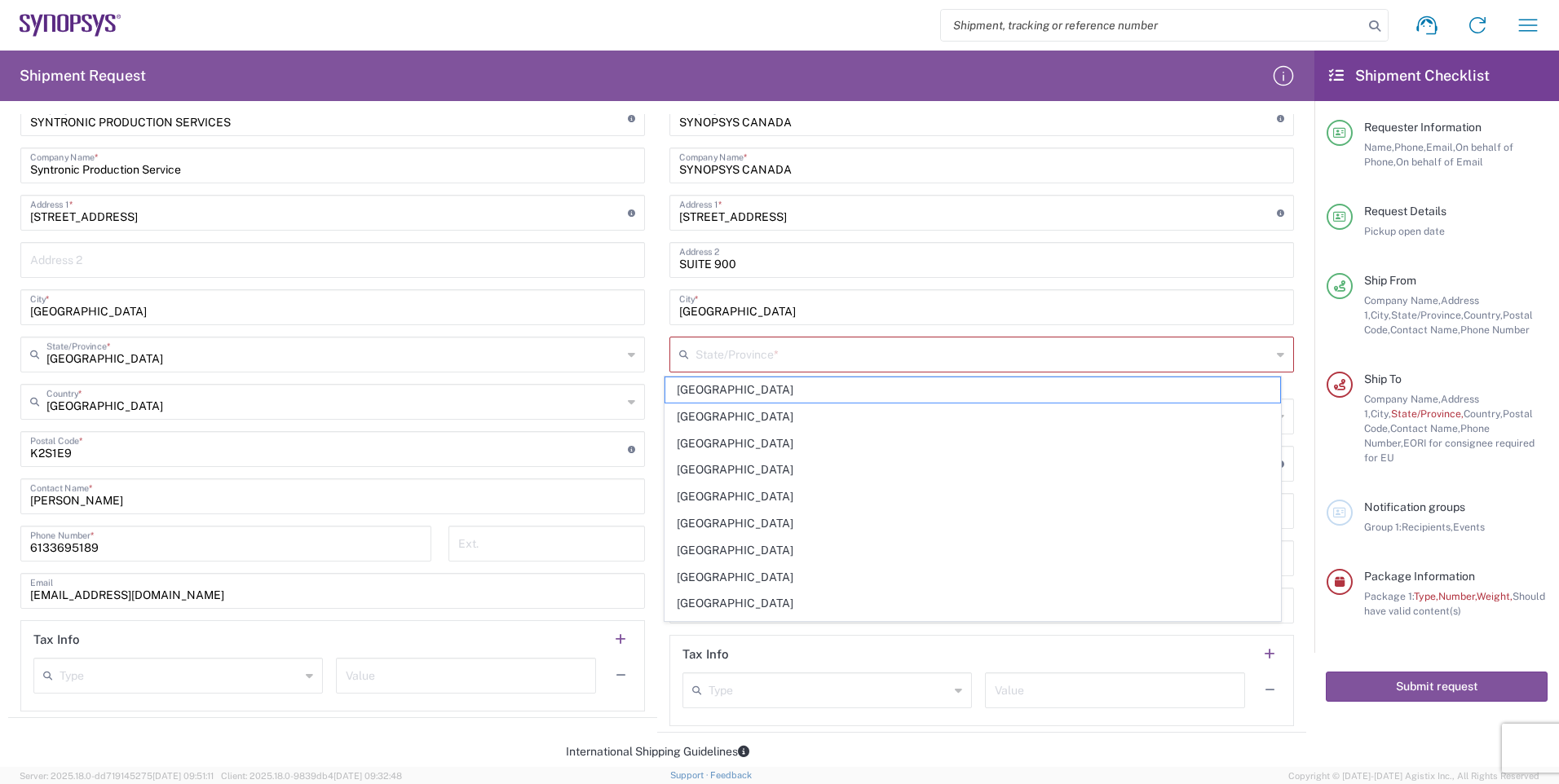
click at [713, 600] on span "[GEOGRAPHIC_DATA]" at bounding box center [973, 603] width 616 height 25
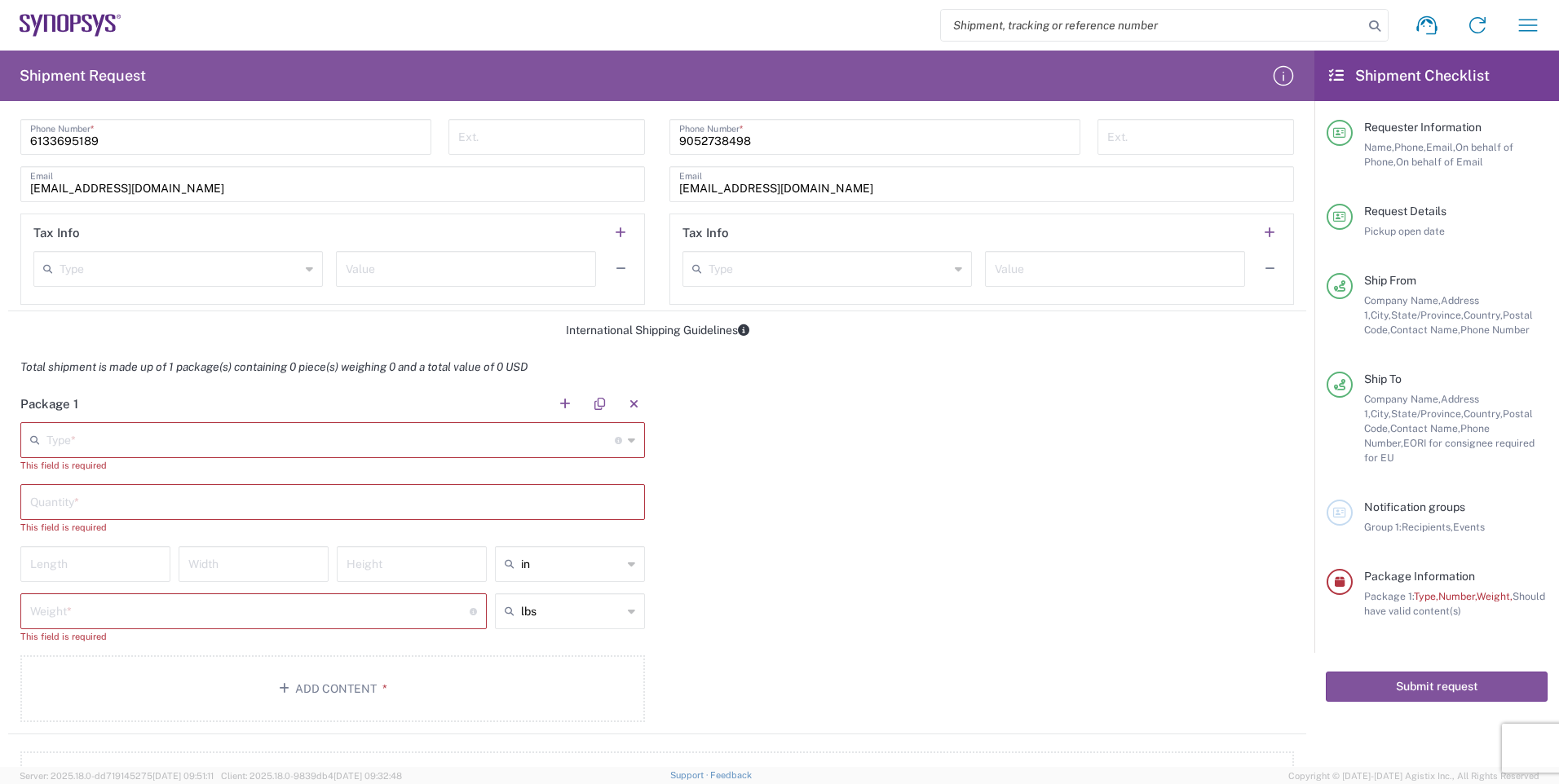
scroll to position [1059, 0]
click at [628, 440] on icon at bounding box center [632, 439] width 7 height 26
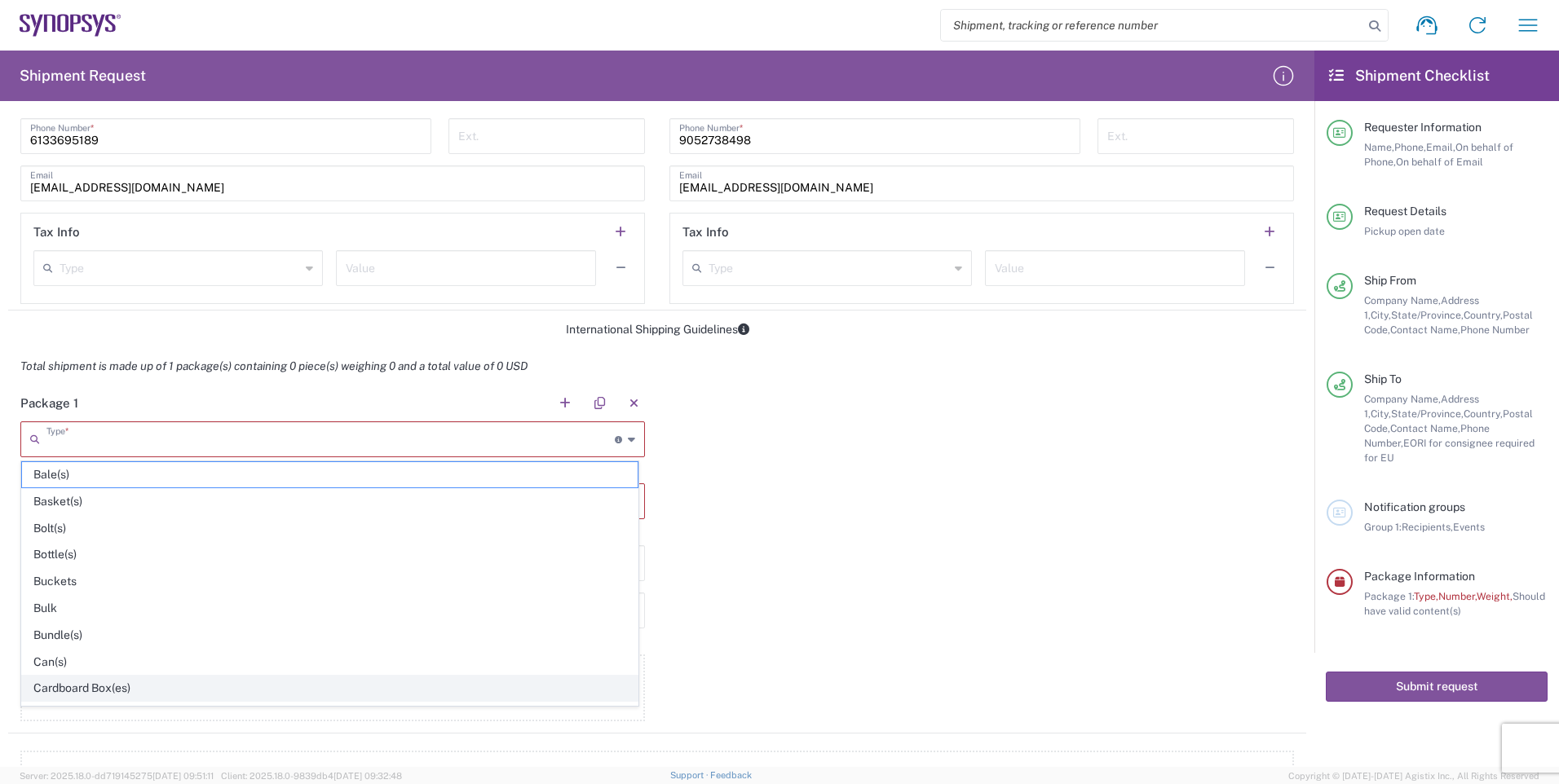
click at [105, 688] on span "Cardboard Box(es)" at bounding box center [330, 688] width 616 height 25
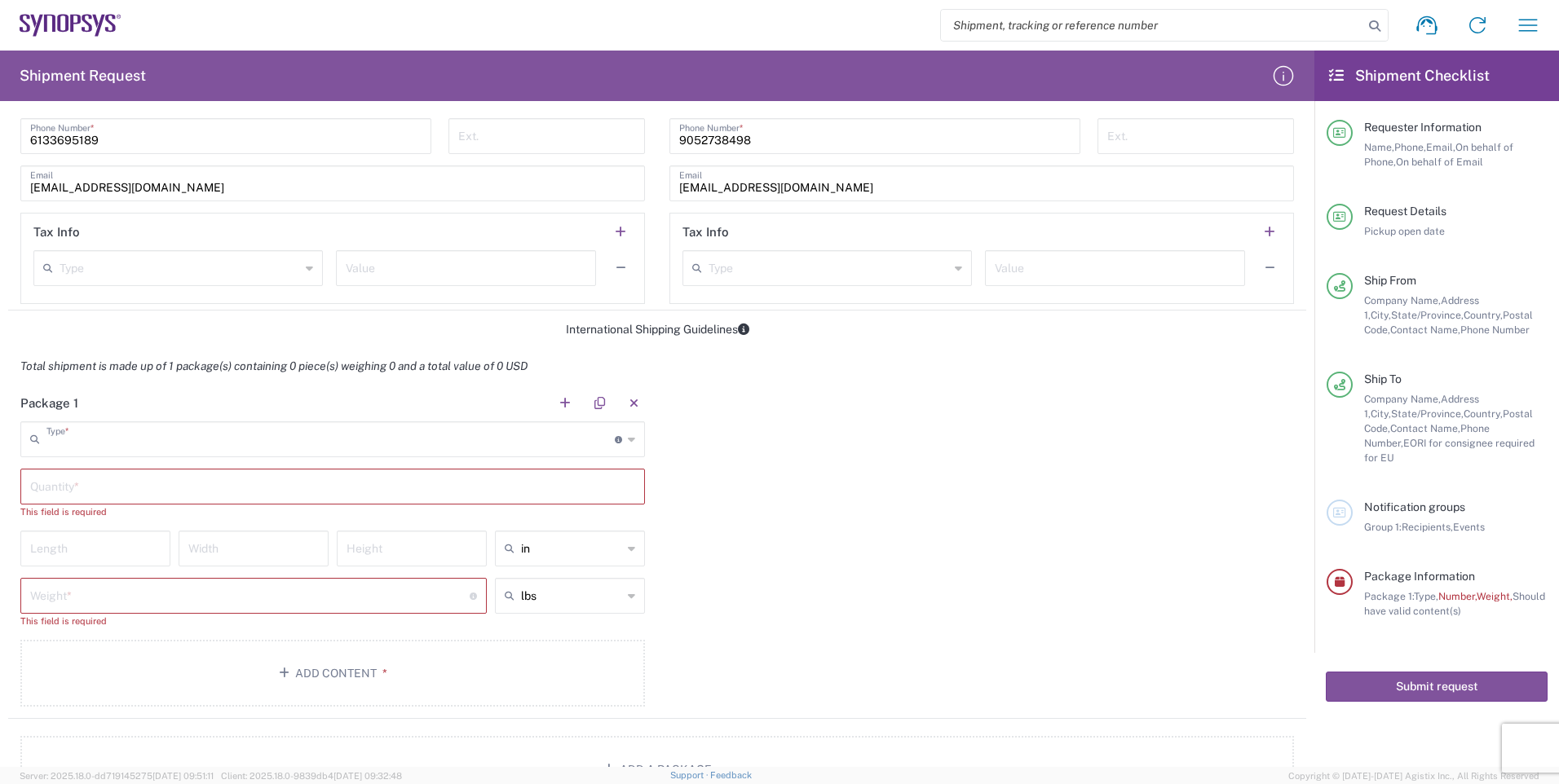
click at [84, 483] on input "text" at bounding box center [332, 486] width 605 height 28
type input "1"
click at [97, 531] on input "number" at bounding box center [95, 533] width 131 height 28
type input "20"
type input "14"
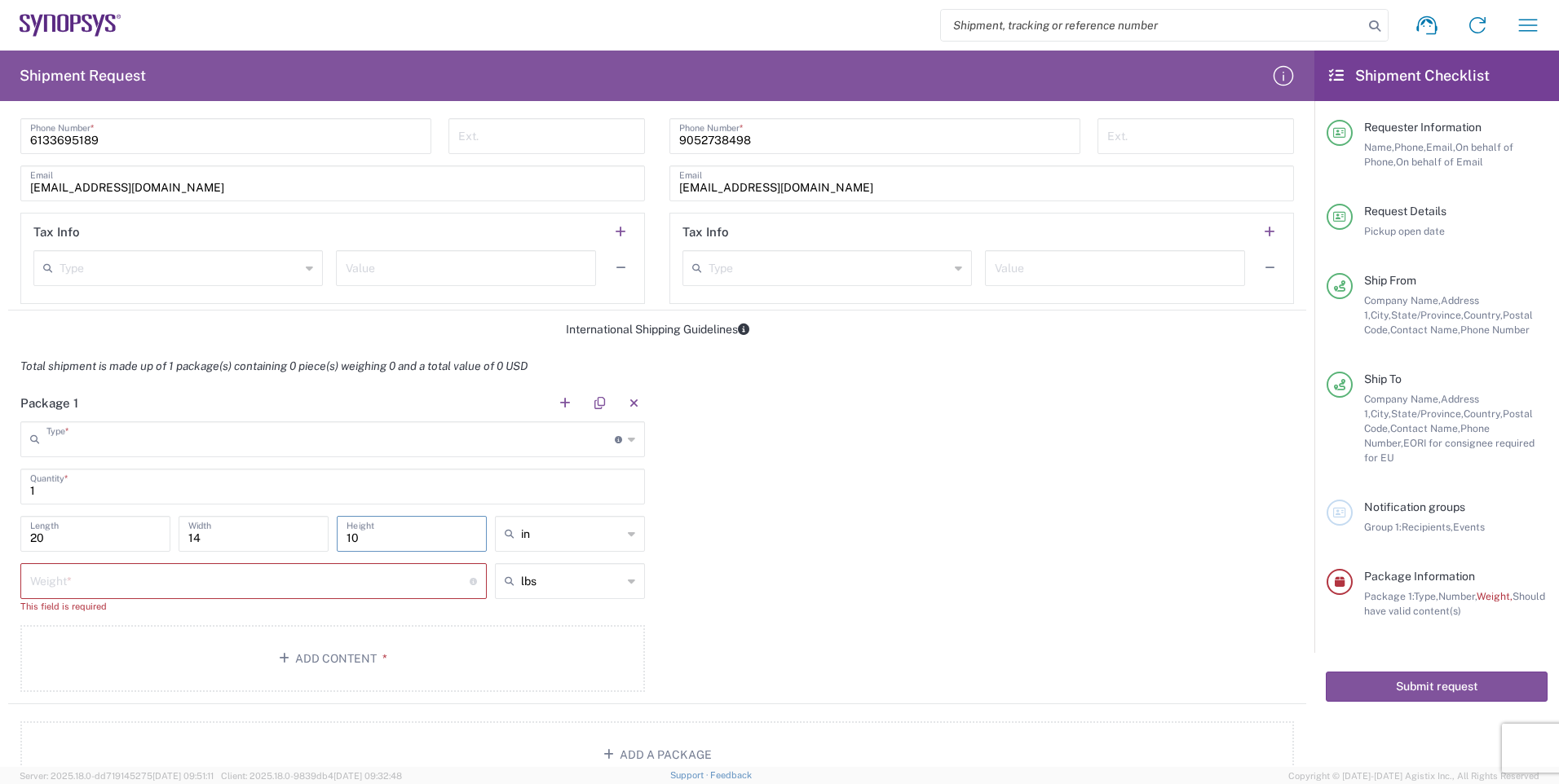
type input "10"
click at [107, 586] on input "number" at bounding box center [250, 580] width 440 height 28
type input "9"
click at [794, 561] on div "Package 1 Type * Material used to package goods Bale(s) Basket(s) Bolt(s) Bottl…" at bounding box center [656, 536] width 1298 height 305
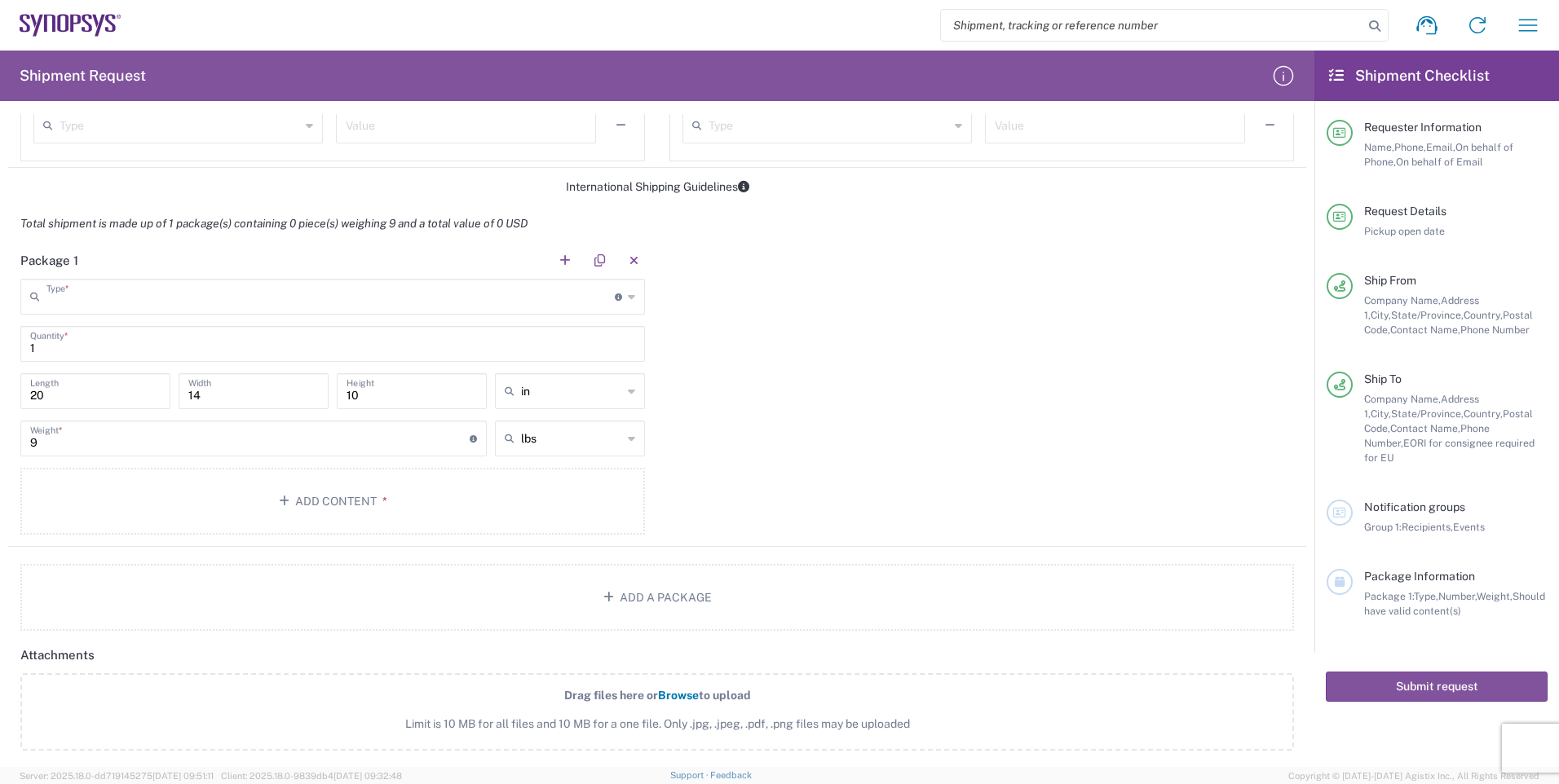
scroll to position [1284, 0]
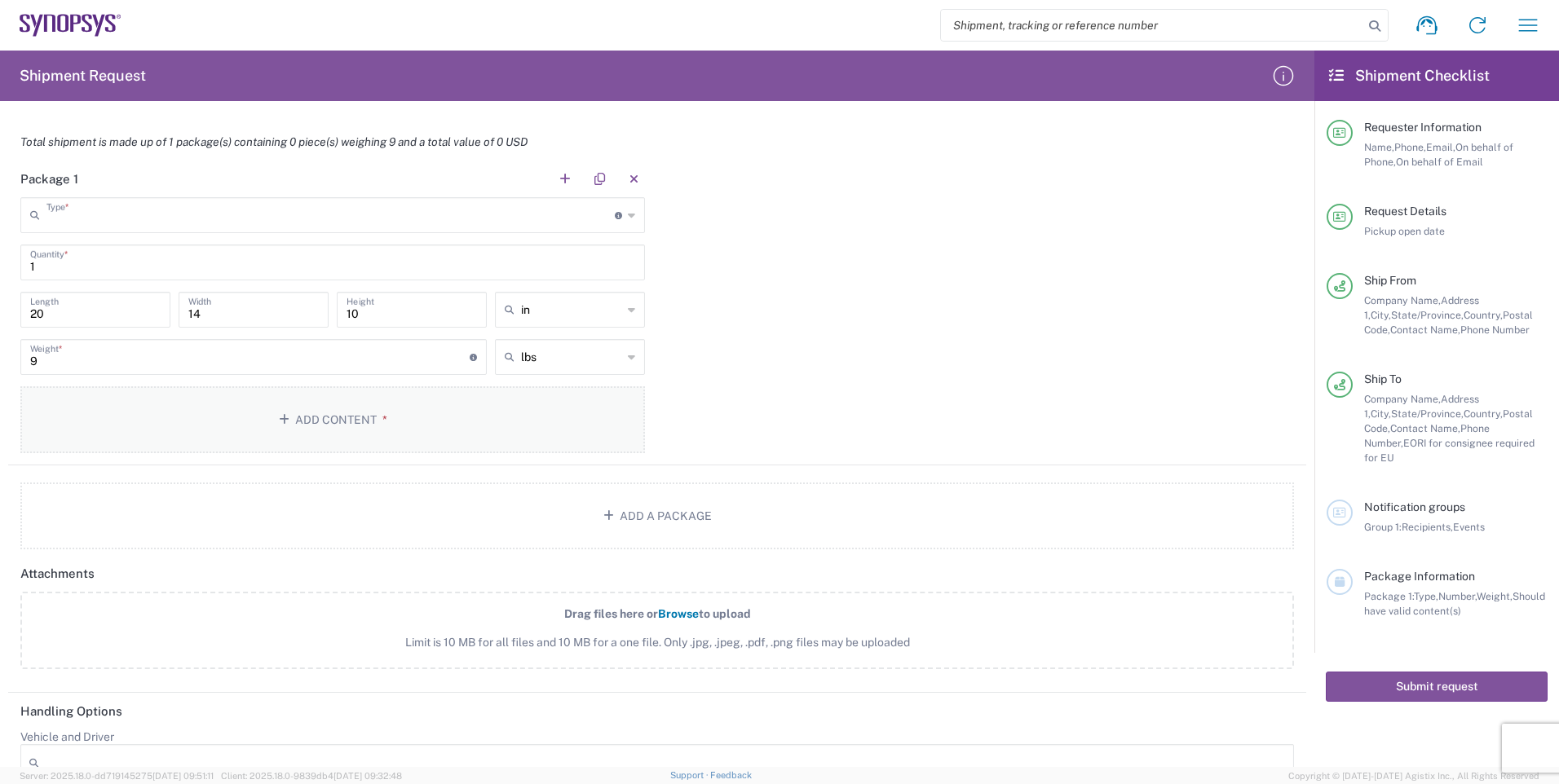
click at [349, 413] on button "Add Content *" at bounding box center [332, 419] width 624 height 67
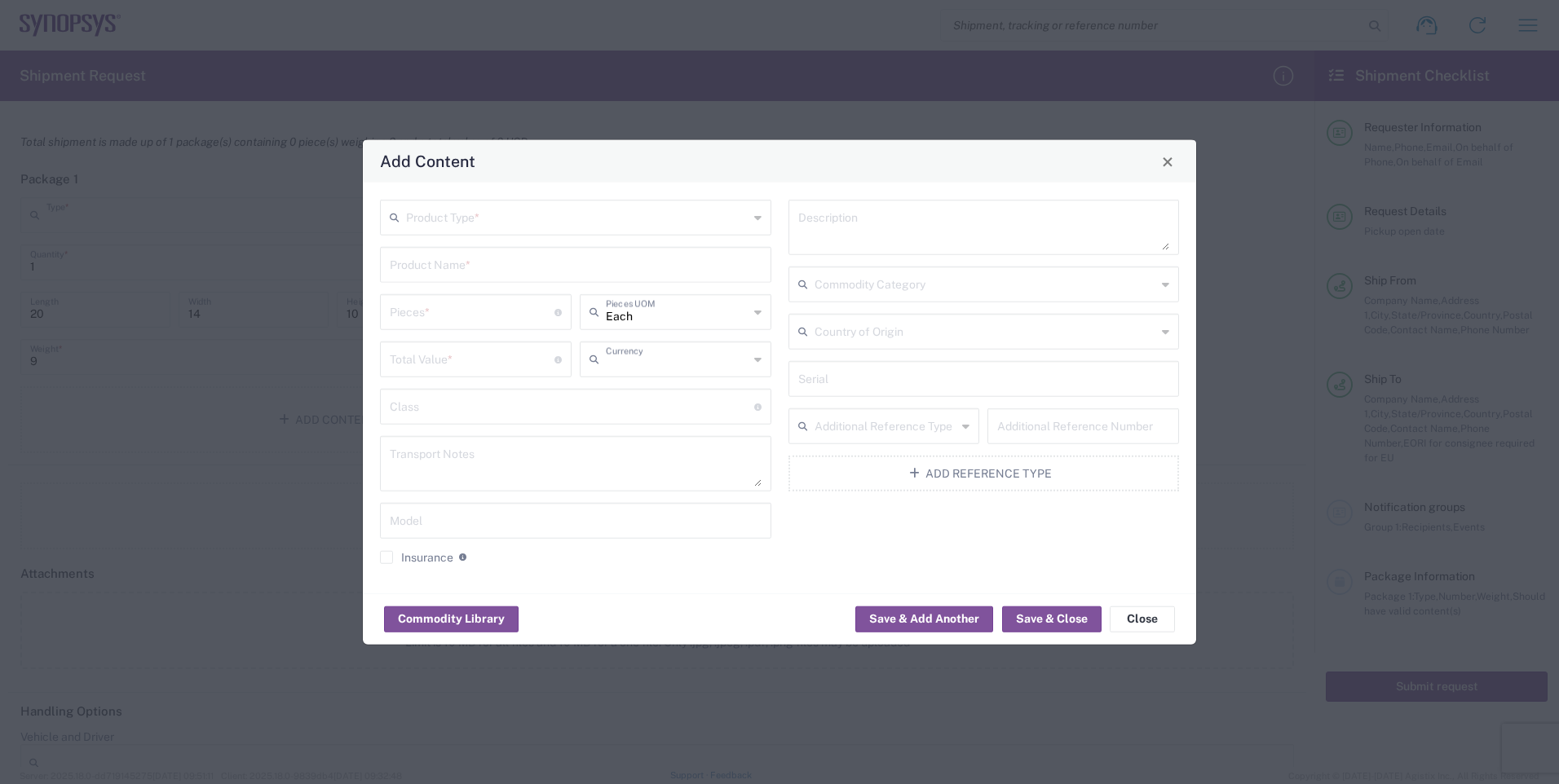
click at [761, 215] on div "Product Type *" at bounding box center [576, 218] width 392 height 36
click at [547, 283] on span "General Commodity" at bounding box center [576, 280] width 388 height 25
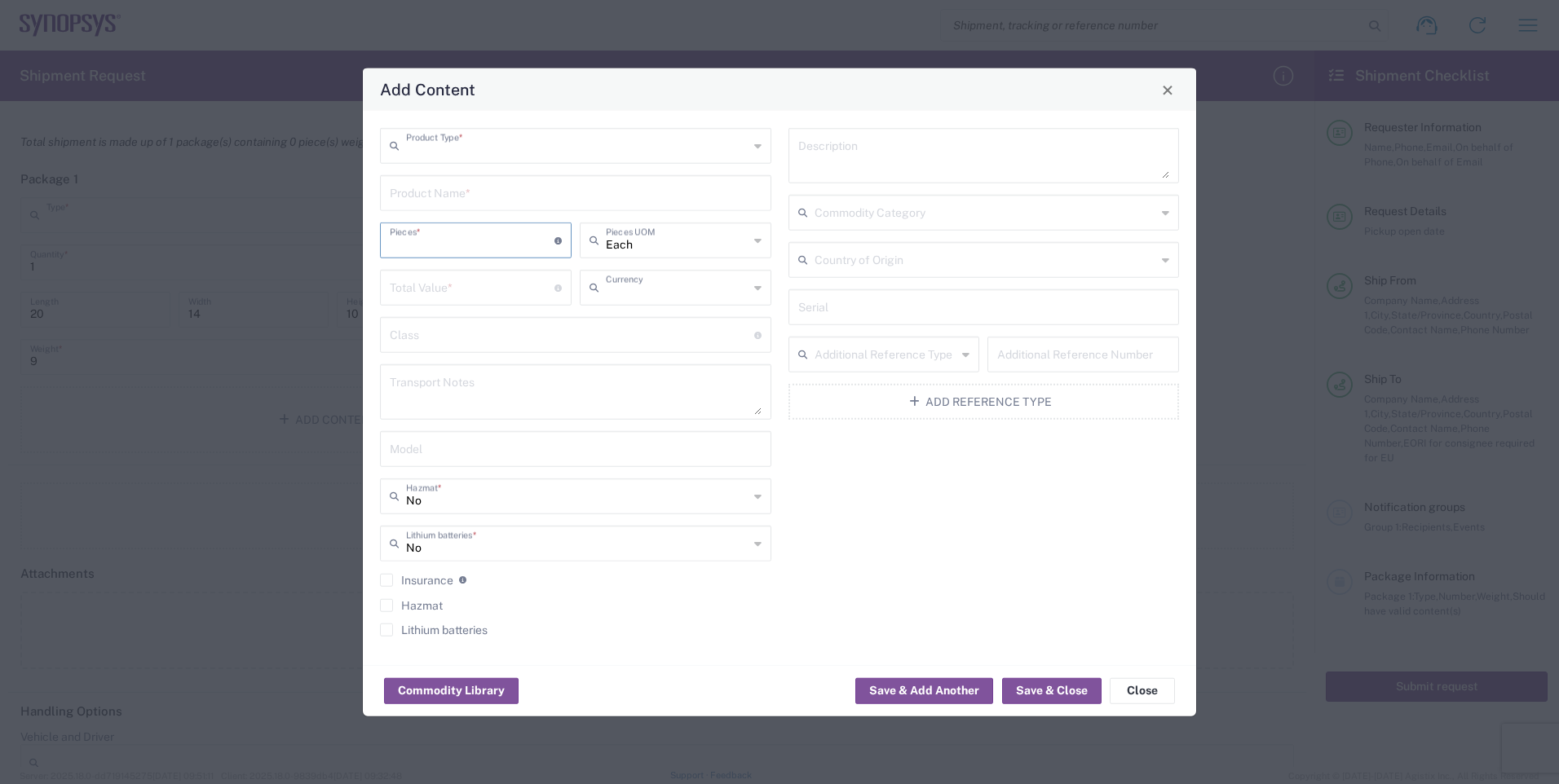
click at [441, 242] on input "number" at bounding box center [472, 239] width 164 height 28
type input "8"
click at [489, 282] on input "number" at bounding box center [472, 287] width 164 height 28
type input "11987.92"
click at [1042, 690] on button "Save & Close" at bounding box center [1052, 690] width 99 height 26
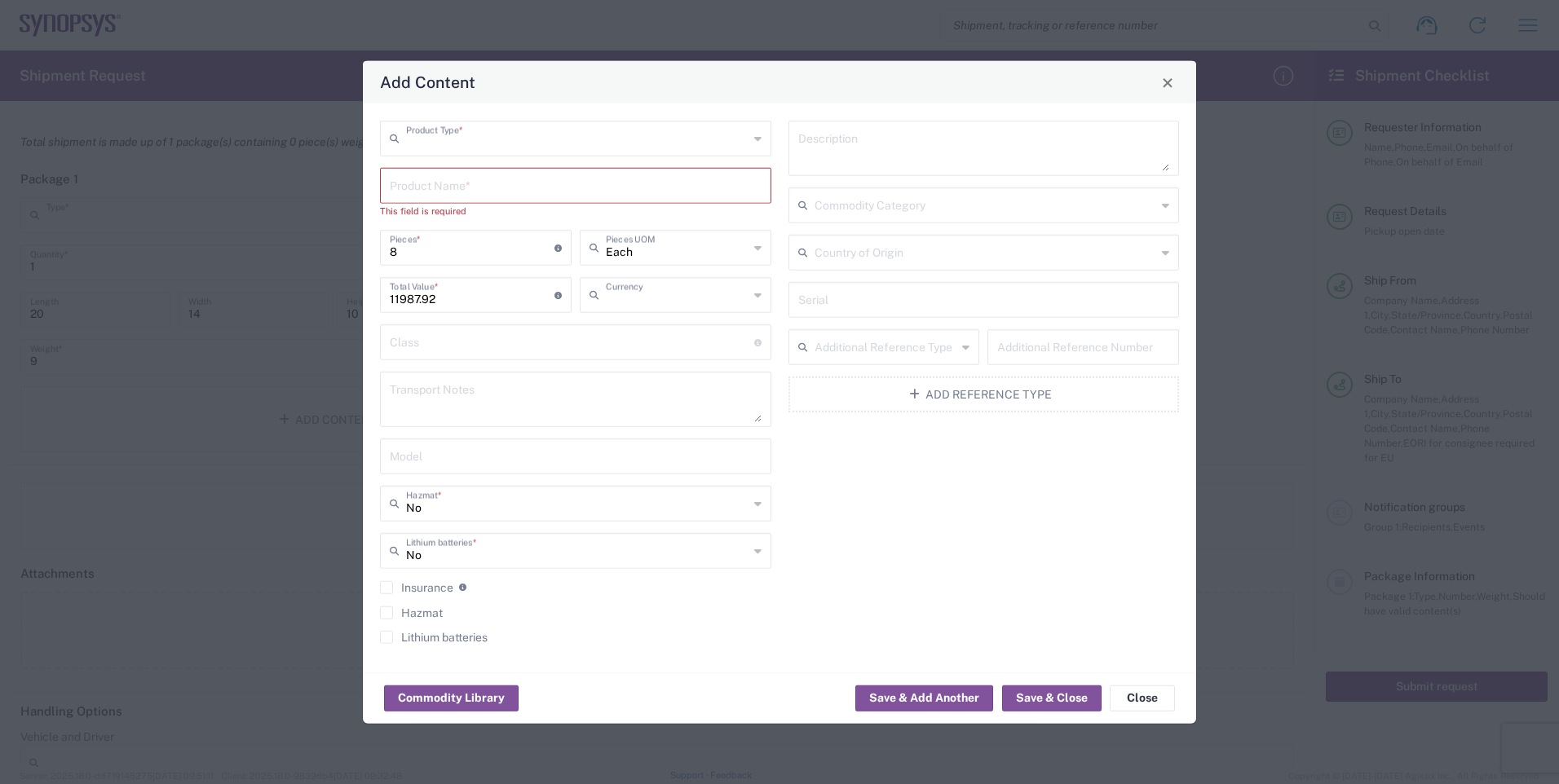
click at [636, 186] on input "text" at bounding box center [576, 185] width 372 height 28
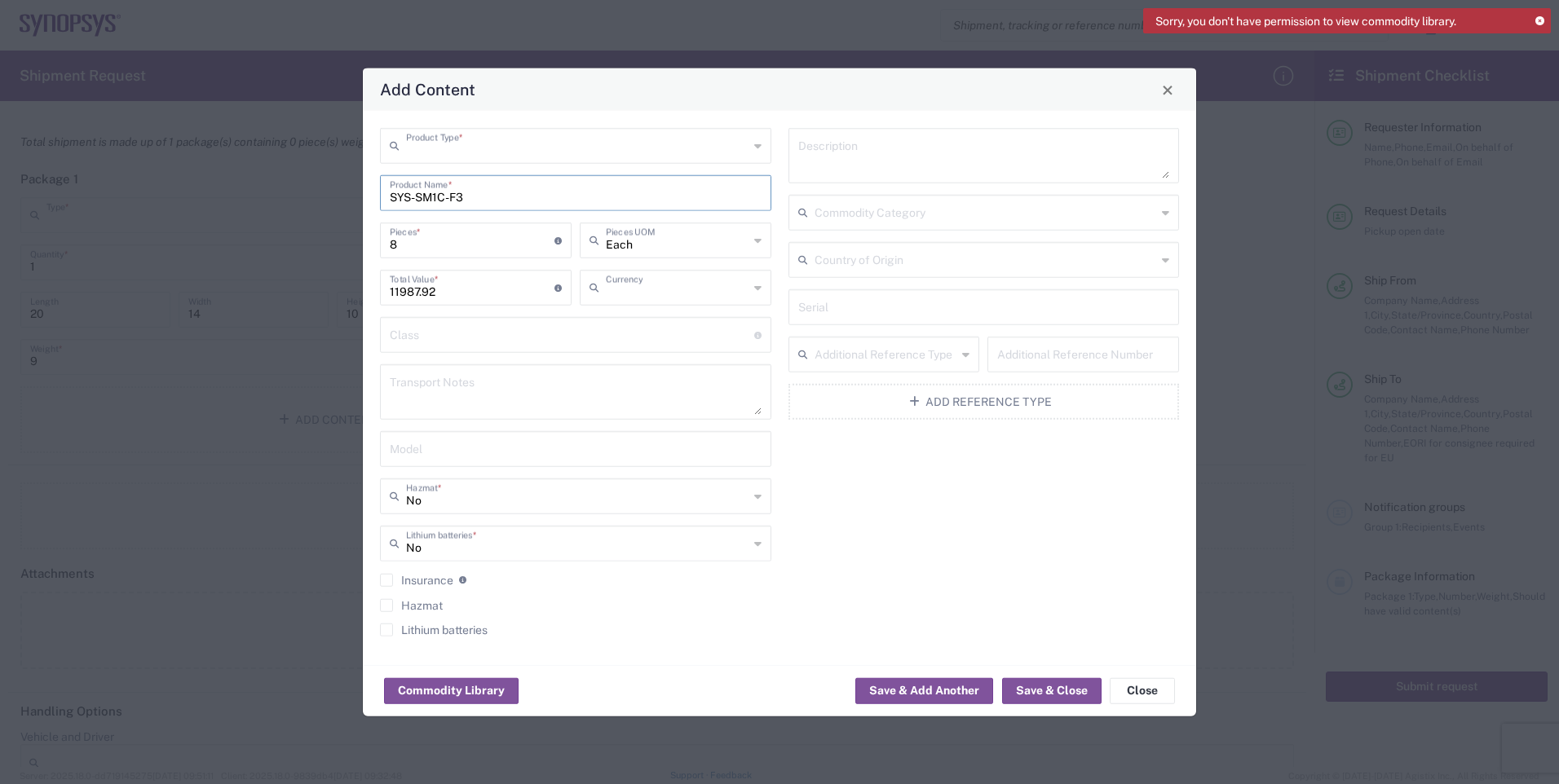
type input "SYS-SM1C-F3"
click at [1044, 693] on button "Save & Close" at bounding box center [1052, 690] width 99 height 26
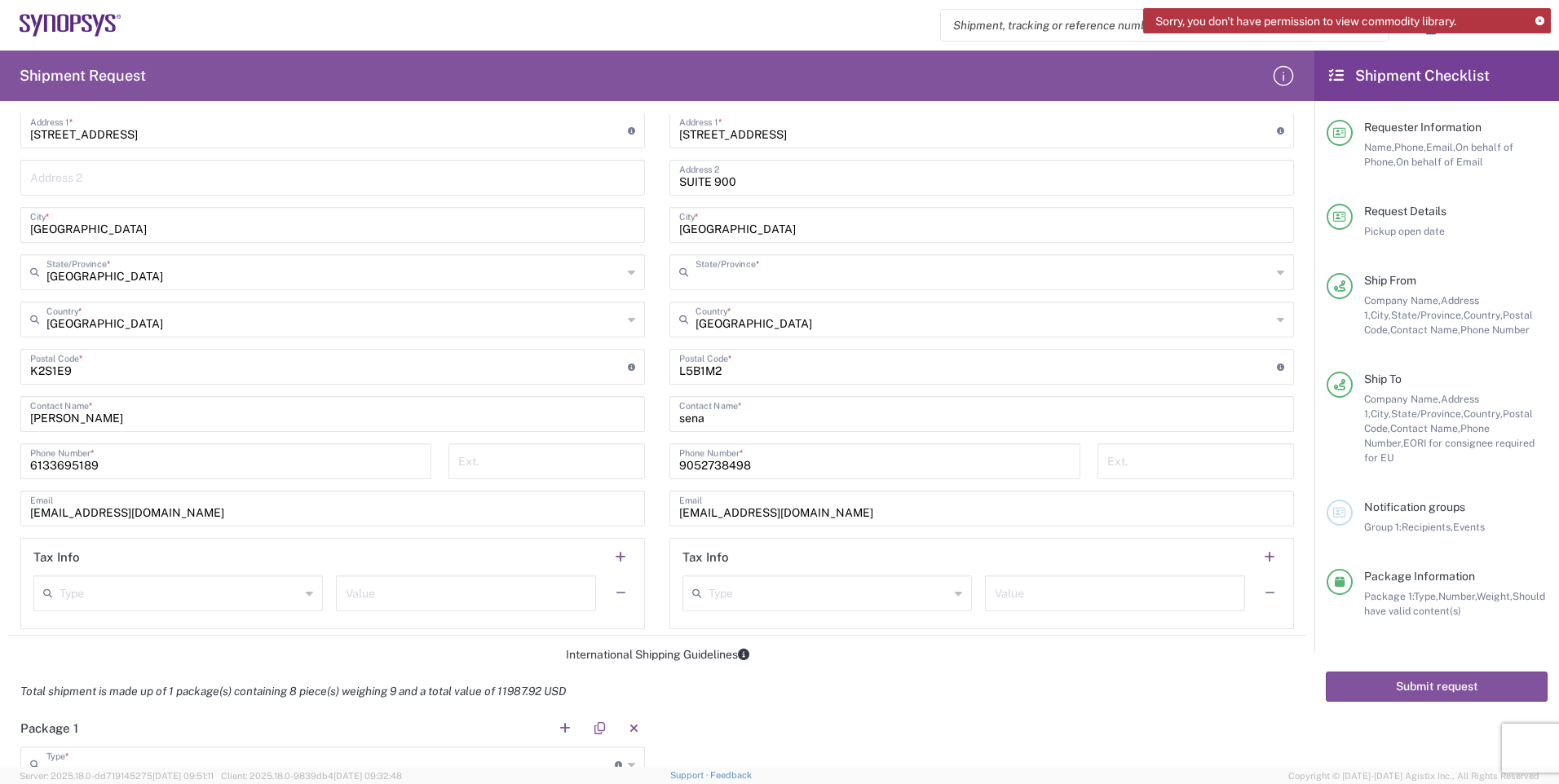
scroll to position [891, 0]
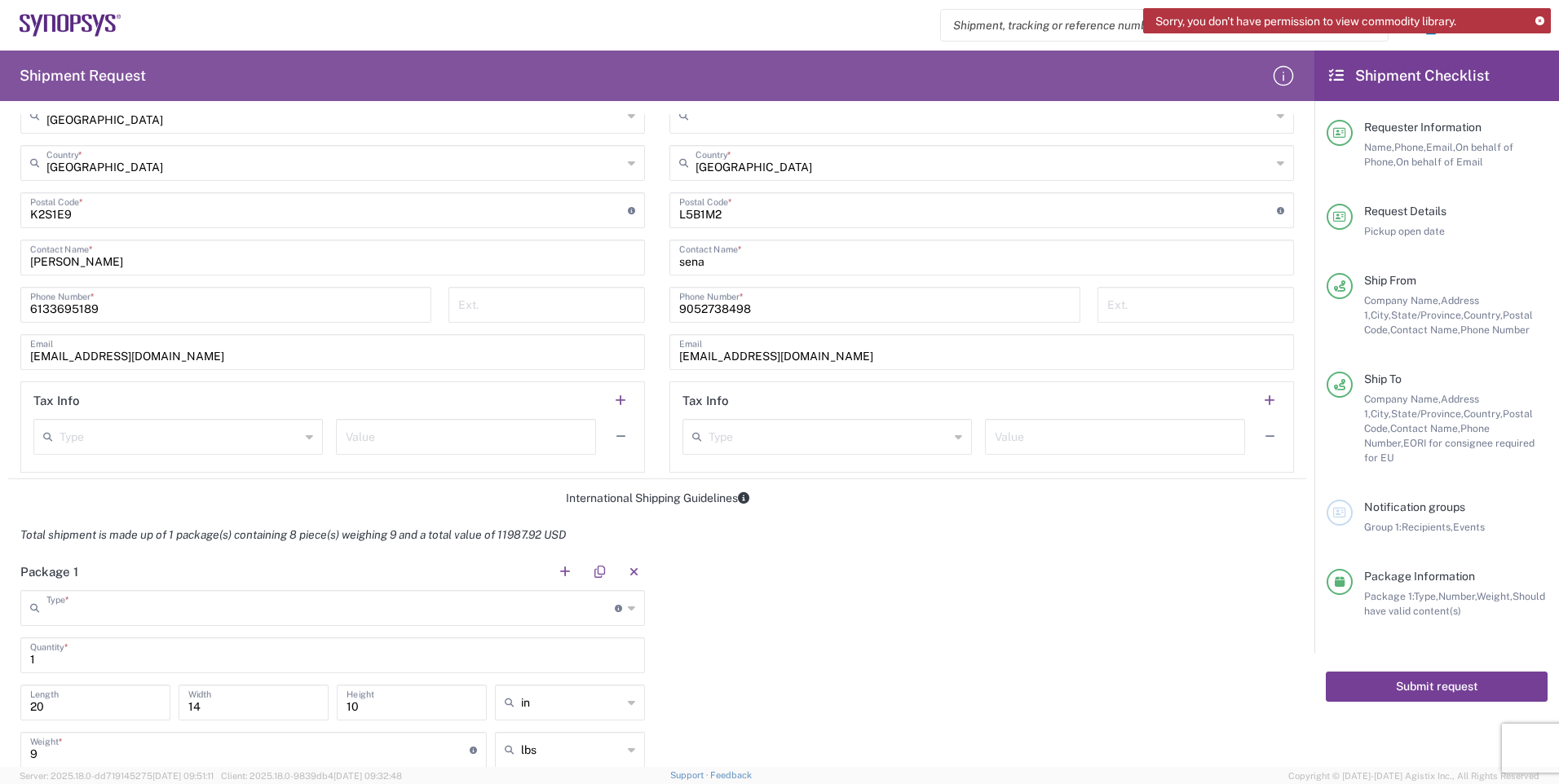
click at [1407, 671] on button "Submit request" at bounding box center [1437, 686] width 222 height 30
